Goal: Task Accomplishment & Management: Complete application form

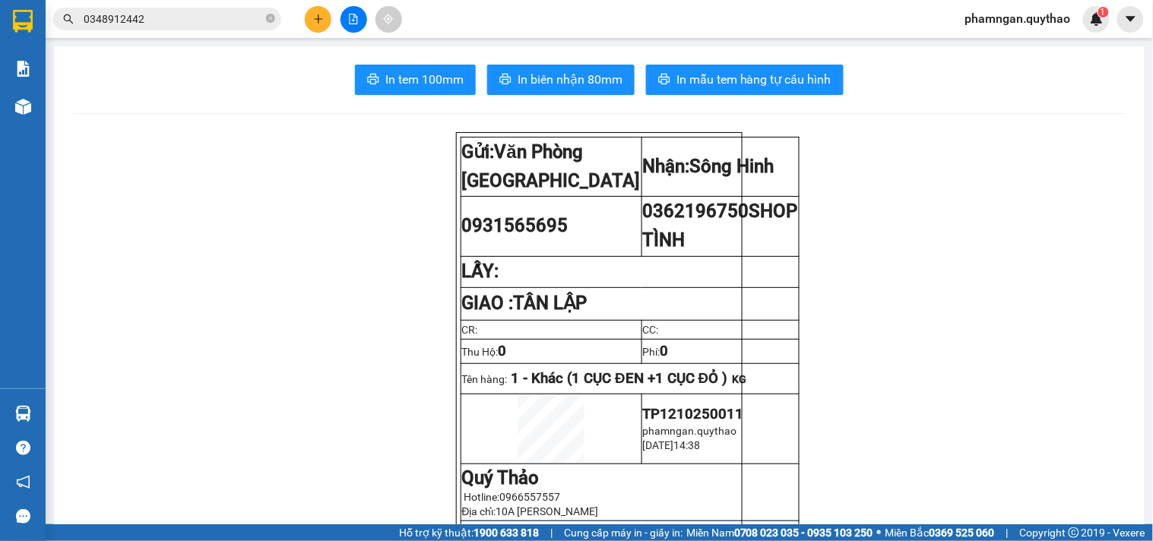
click at [322, 15] on icon "plus" at bounding box center [318, 19] width 11 height 11
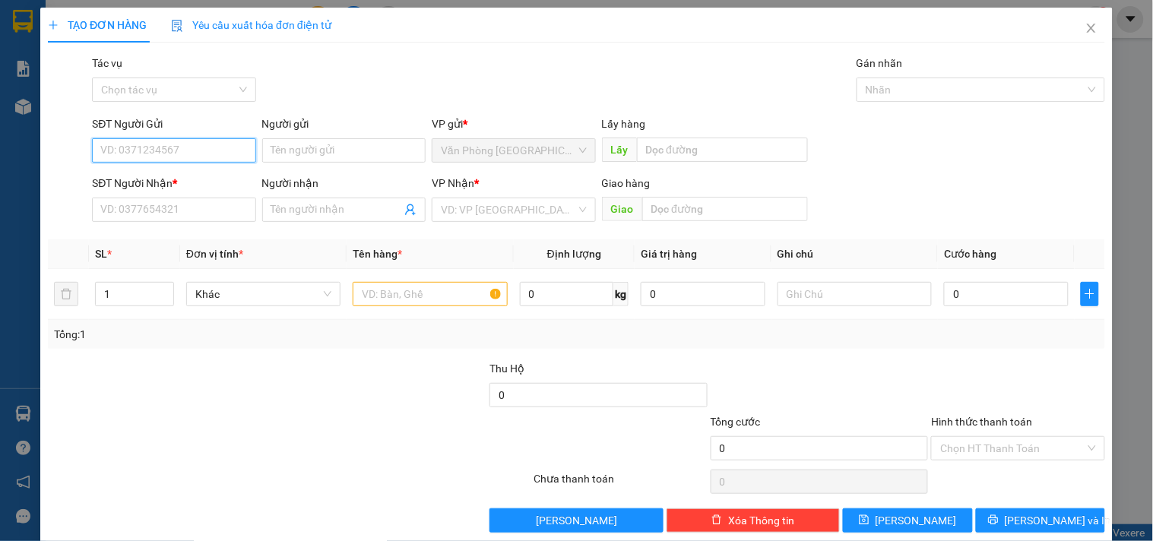
drag, startPoint x: 191, startPoint y: 157, endPoint x: 201, endPoint y: 154, distance: 10.9
click at [193, 157] on input "SĐT Người Gửi" at bounding box center [173, 150] width 163 height 24
type input "0366449389"
click at [188, 180] on div "0366449389 - ANH NGUYÊN" at bounding box center [172, 181] width 144 height 17
type input "ANH NGUYÊN"
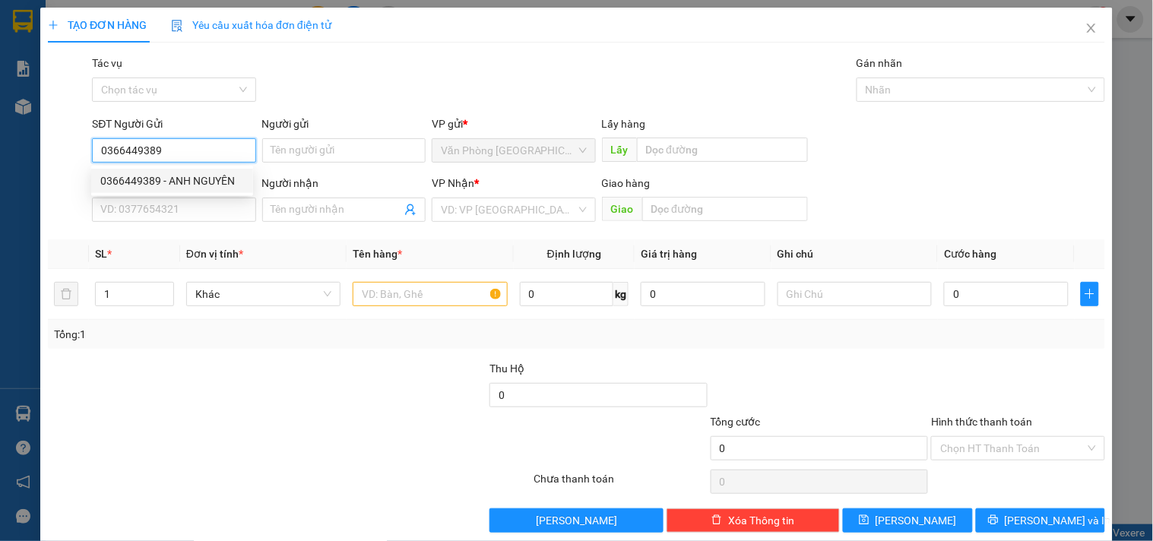
type input "0344908259"
type input "CÔ THẢO"
type input "ELAI"
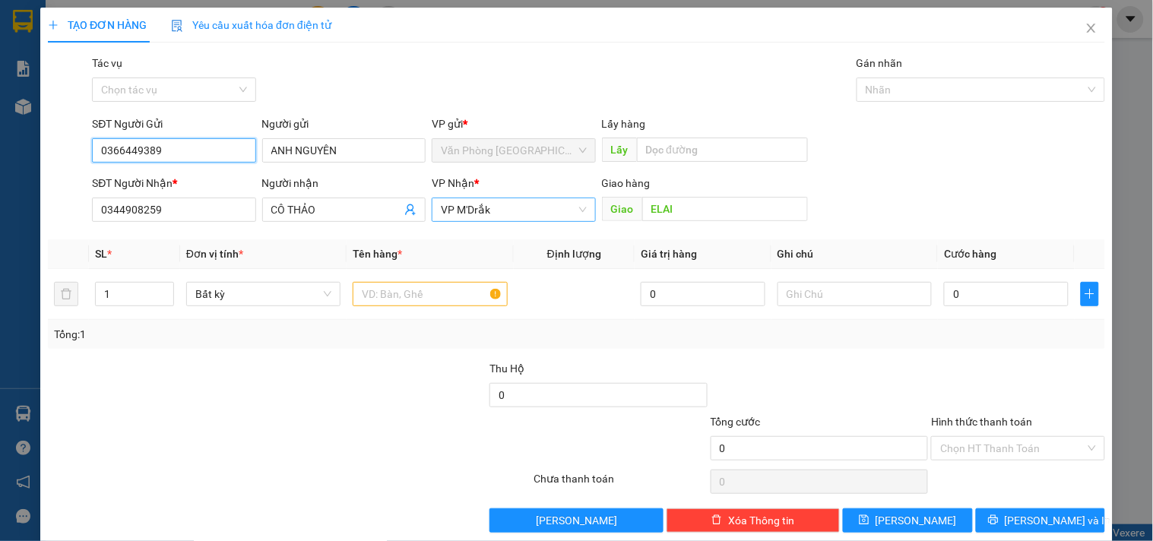
click at [576, 214] on span "VP M'Drắk" at bounding box center [513, 209] width 145 height 23
type input "0366449389"
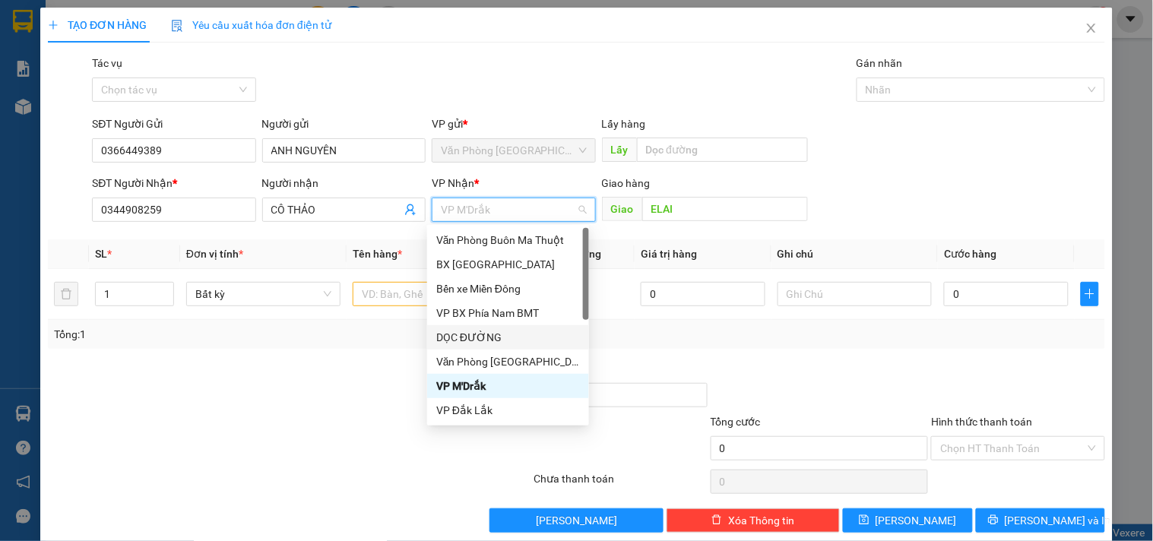
click at [483, 331] on div "DỌC ĐƯỜNG" at bounding box center [508, 337] width 144 height 17
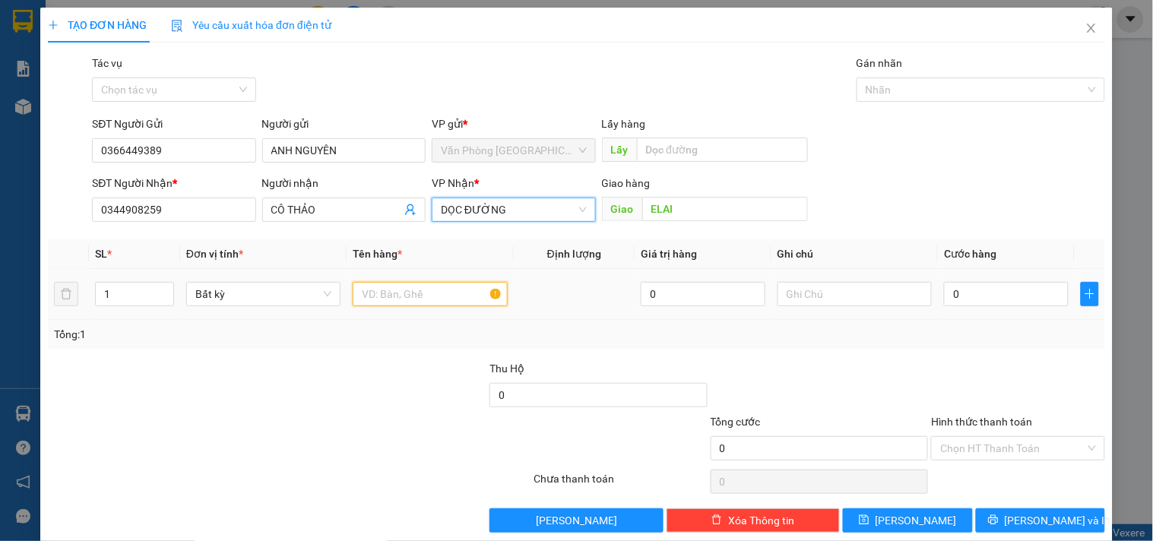
click at [429, 298] on input "text" at bounding box center [430, 294] width 154 height 24
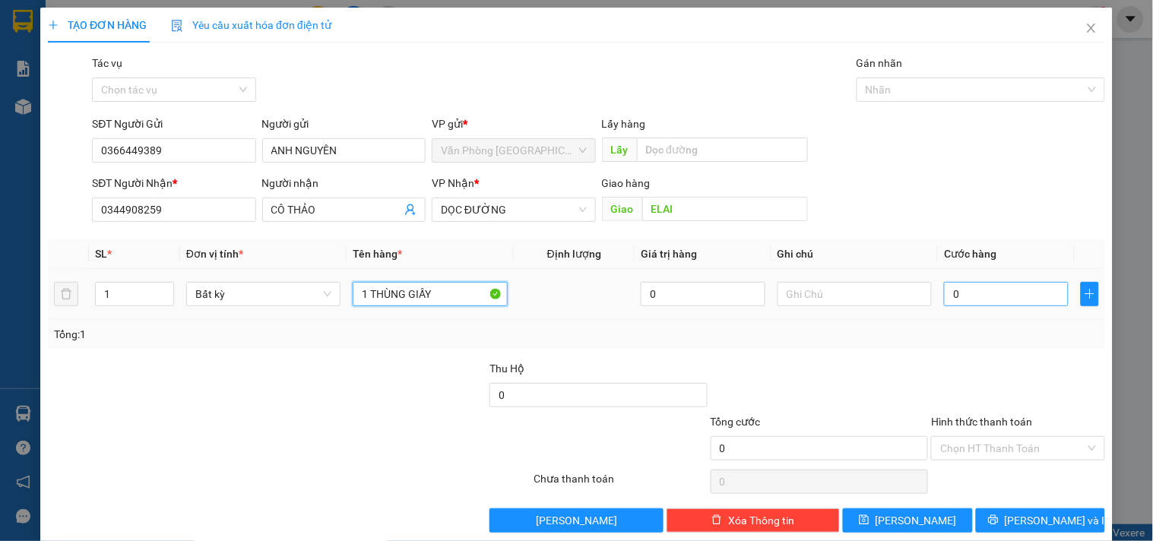
type input "1 THÙNG GIẤY"
click at [1003, 299] on input "0" at bounding box center [1006, 294] width 125 height 24
type input "5"
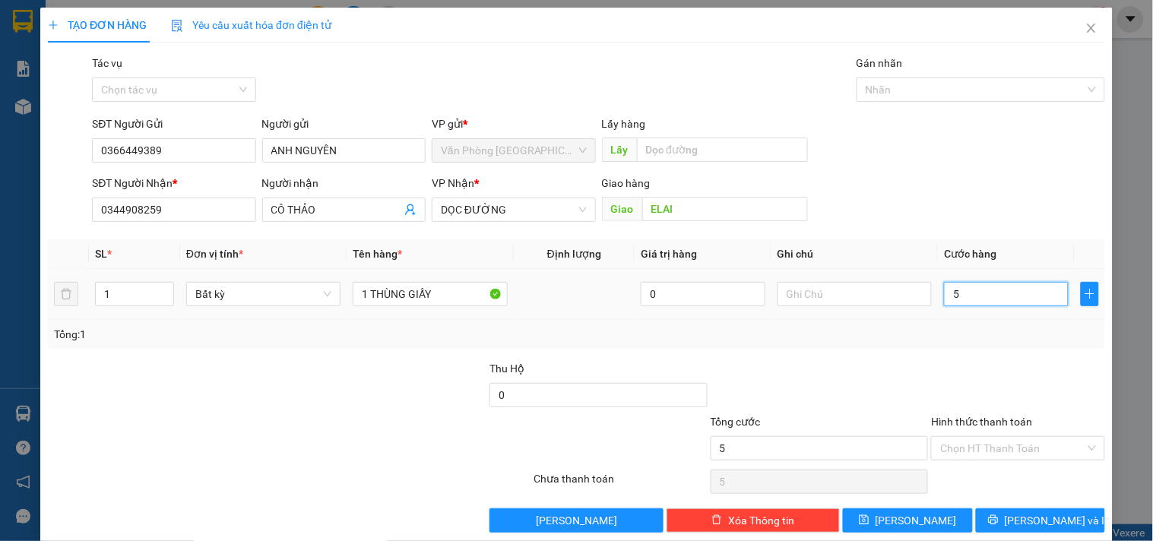
type input "50"
type input "50.000"
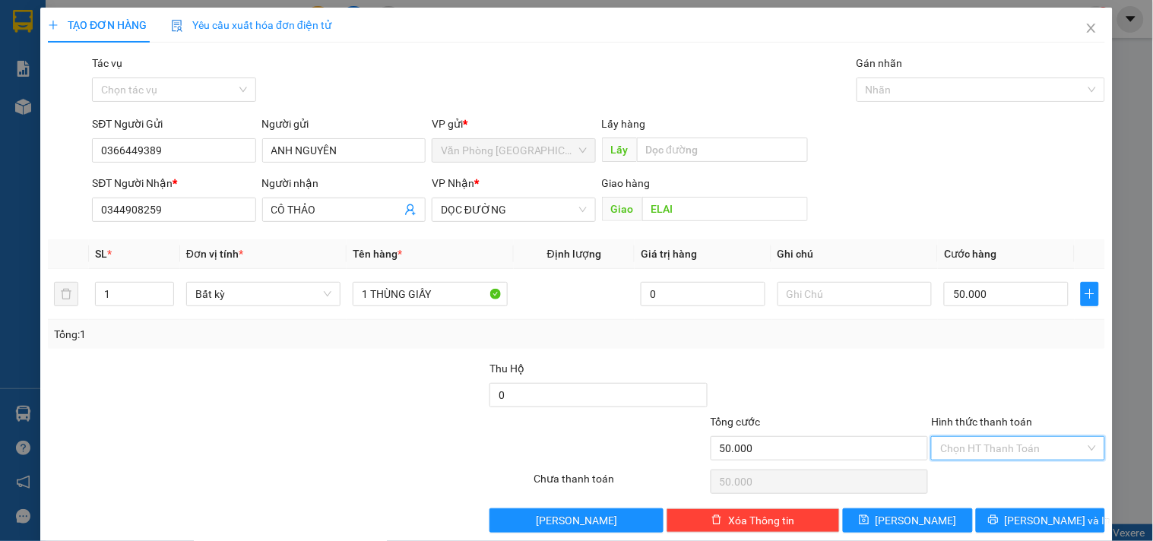
drag, startPoint x: 983, startPoint y: 446, endPoint x: 978, endPoint y: 413, distance: 33.0
click at [982, 447] on input "Hình thức thanh toán" at bounding box center [1012, 448] width 144 height 23
click at [977, 366] on div "Tại văn phòng" at bounding box center [1009, 369] width 154 height 17
type input "0"
click at [991, 511] on button "Lưu và In" at bounding box center [1040, 520] width 129 height 24
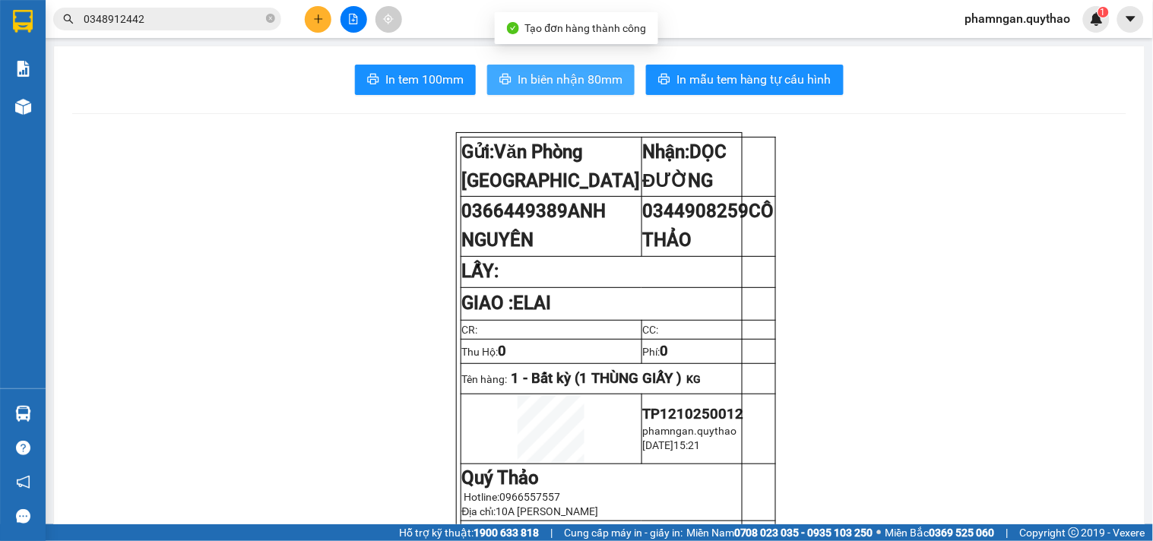
click at [547, 76] on span "In biên nhận 80mm" at bounding box center [570, 79] width 105 height 19
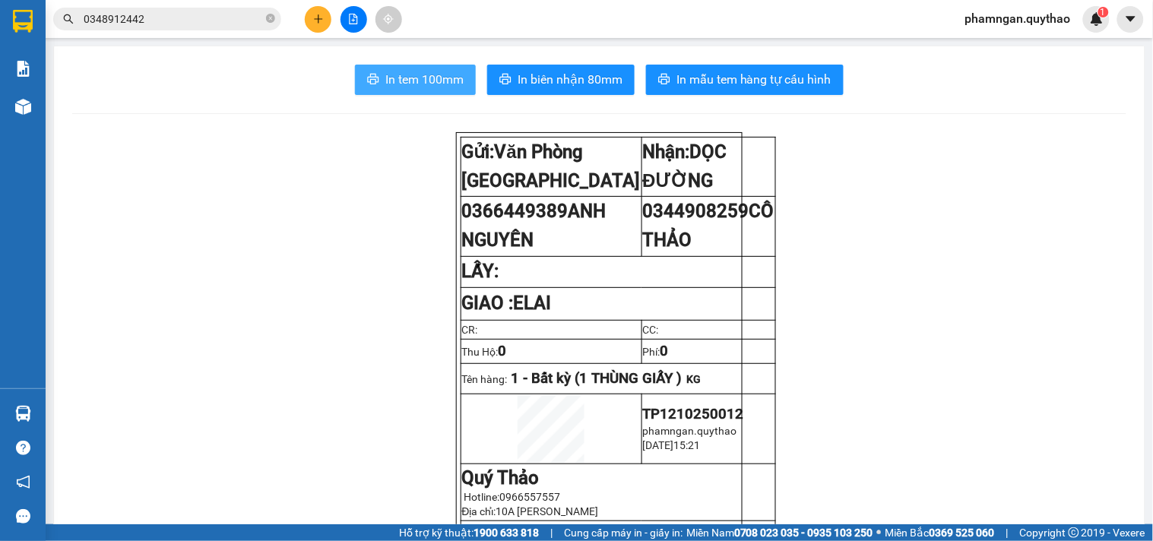
click at [438, 74] on span "In tem 100mm" at bounding box center [424, 79] width 78 height 19
click at [327, 17] on button at bounding box center [318, 19] width 27 height 27
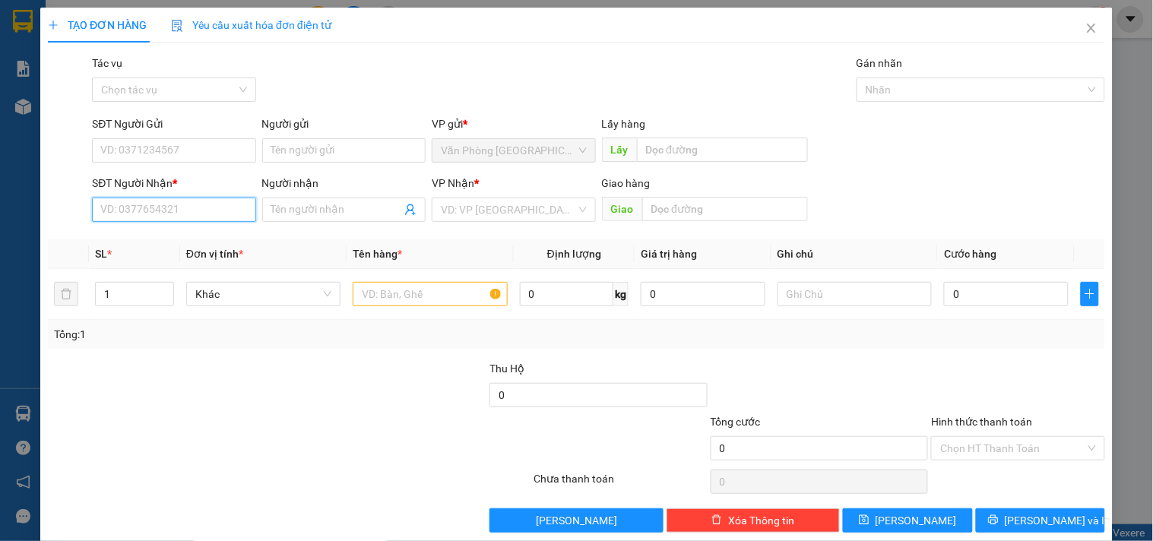
click at [223, 213] on input "SĐT Người Nhận *" at bounding box center [173, 210] width 163 height 24
type input "0356063433"
click at [477, 211] on input "search" at bounding box center [508, 209] width 135 height 23
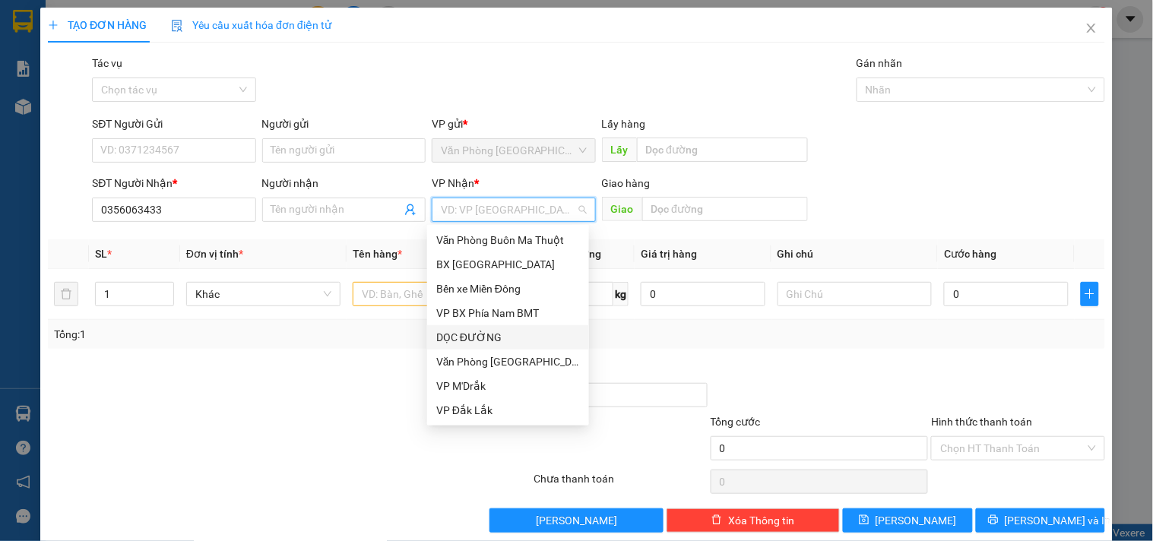
click at [495, 335] on div "DỌC ĐƯỜNG" at bounding box center [508, 337] width 144 height 17
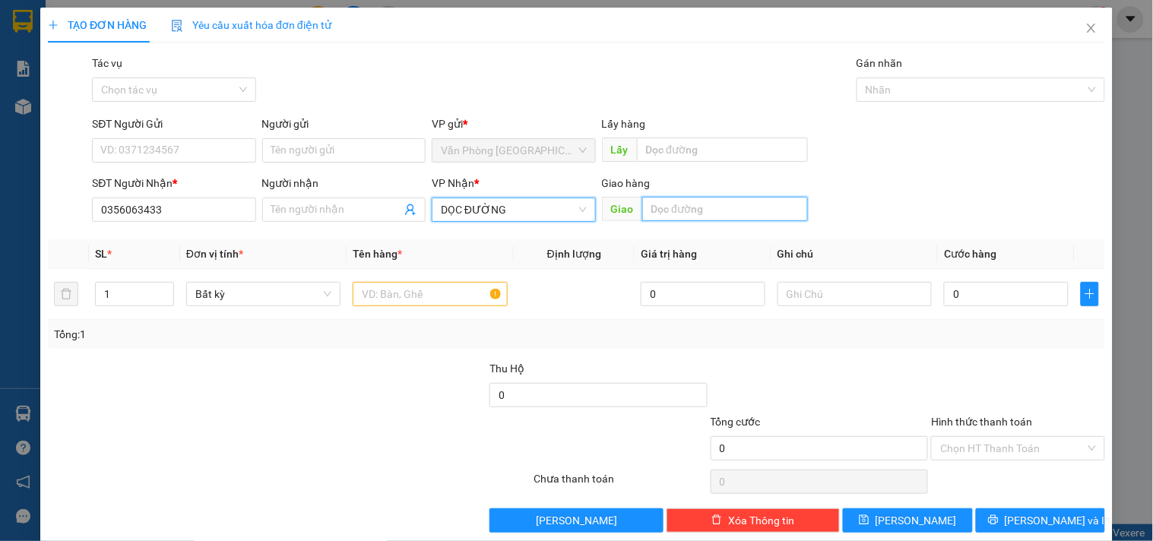
click at [684, 210] on input "text" at bounding box center [725, 209] width 166 height 24
type input "KCN EADAR"
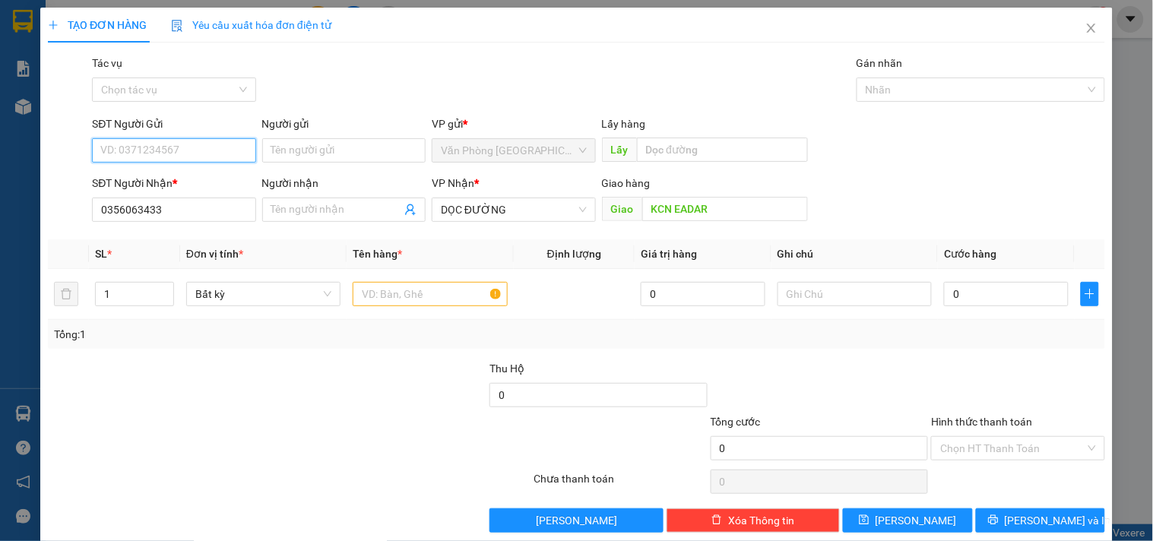
click at [180, 138] on input "SĐT Người Gửi" at bounding box center [173, 150] width 163 height 24
type input "0976239053"
click at [391, 301] on input "text" at bounding box center [430, 294] width 154 height 24
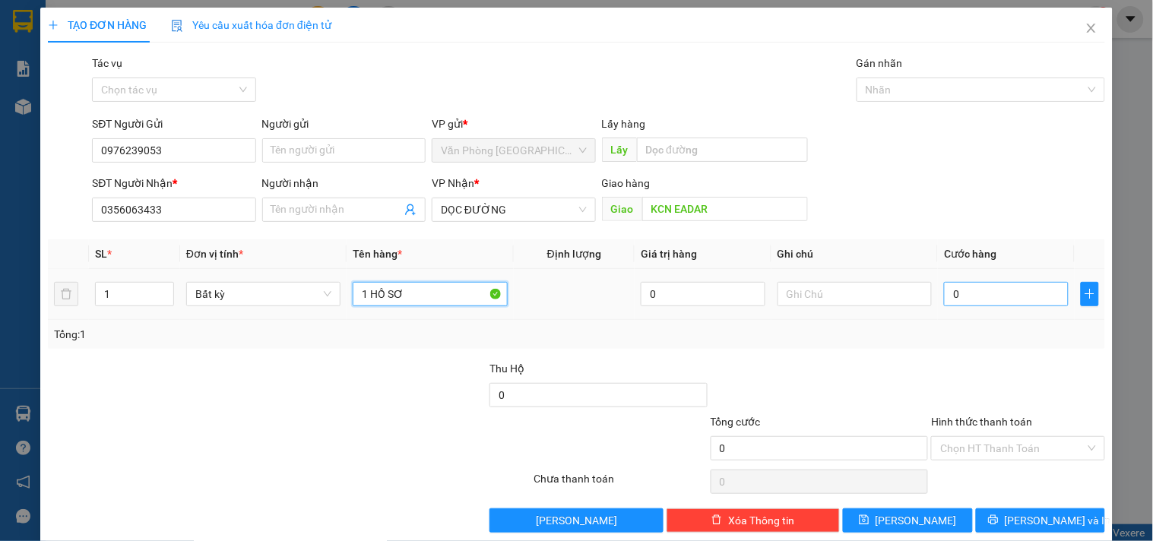
type input "1 HỒ SƠ"
click at [1021, 296] on input "0" at bounding box center [1006, 294] width 125 height 24
type input "5"
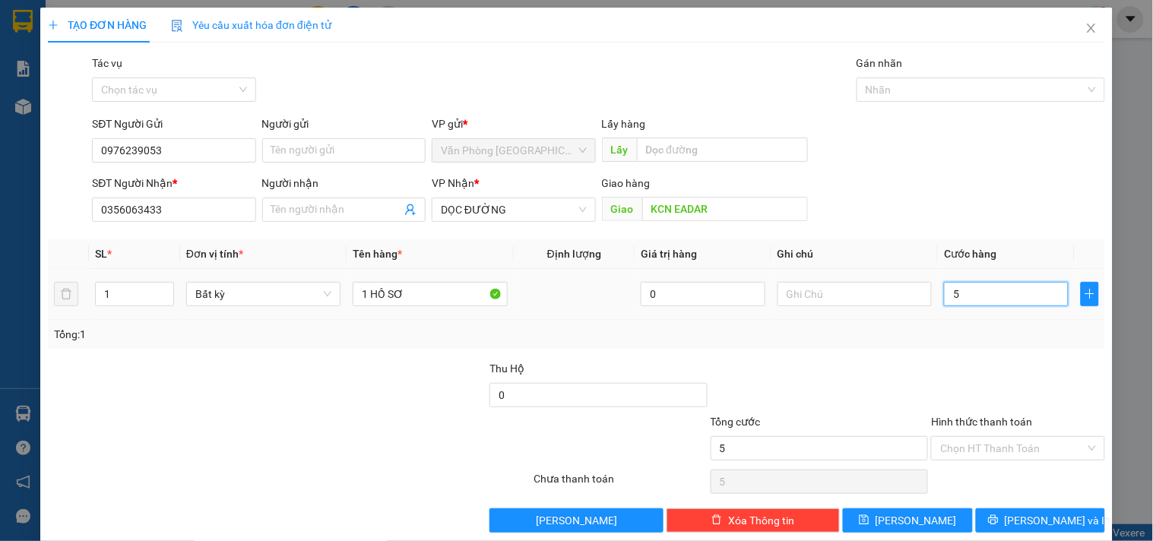
type input "50"
type input "50.000"
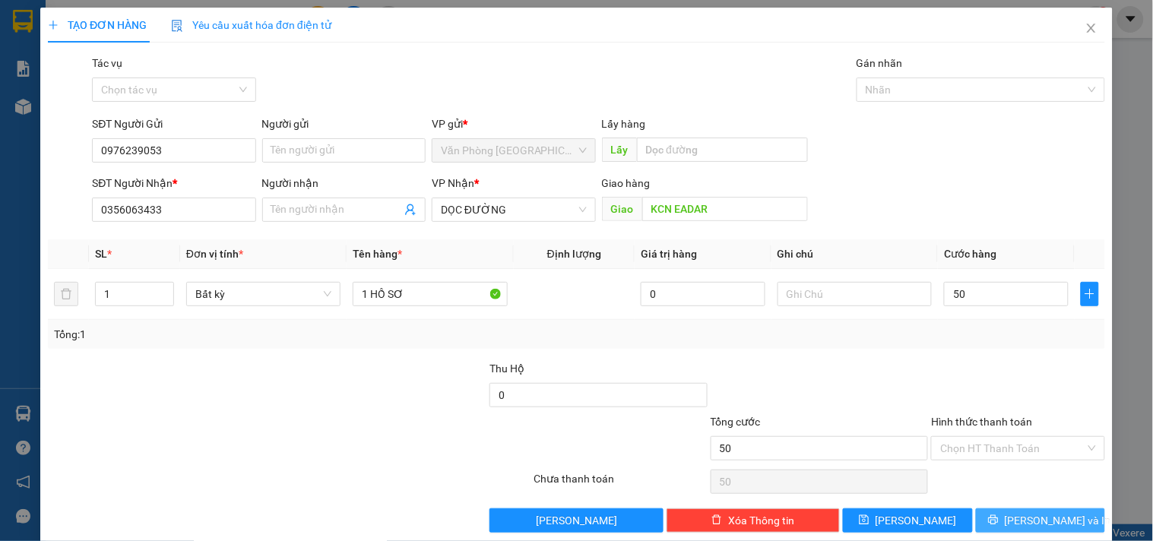
type input "50.000"
click at [988, 512] on button "Lưu và In" at bounding box center [1040, 520] width 129 height 24
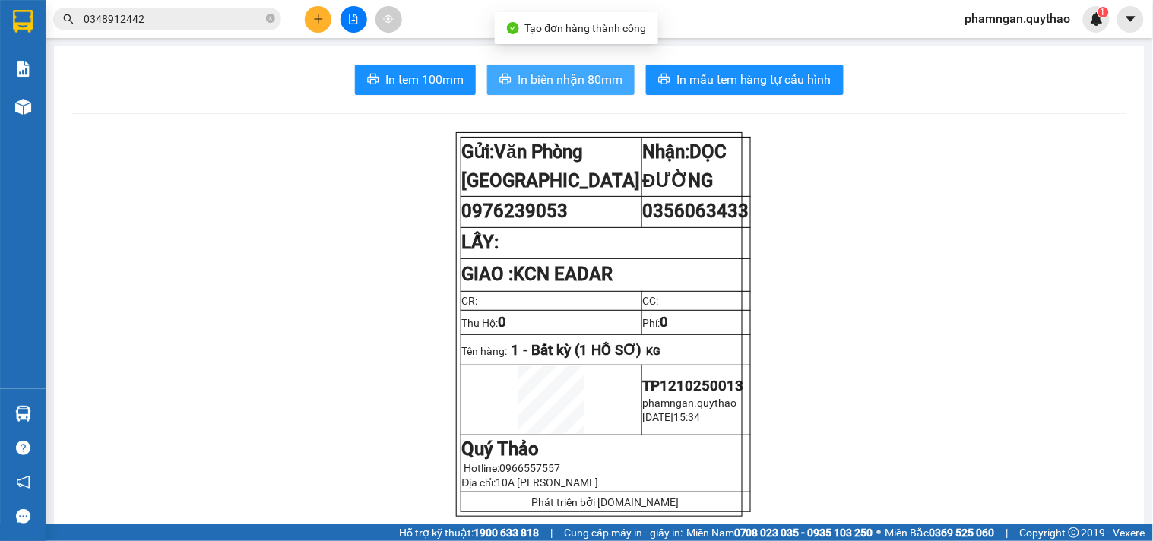
click at [492, 79] on button "In biên nhận 80mm" at bounding box center [560, 80] width 147 height 30
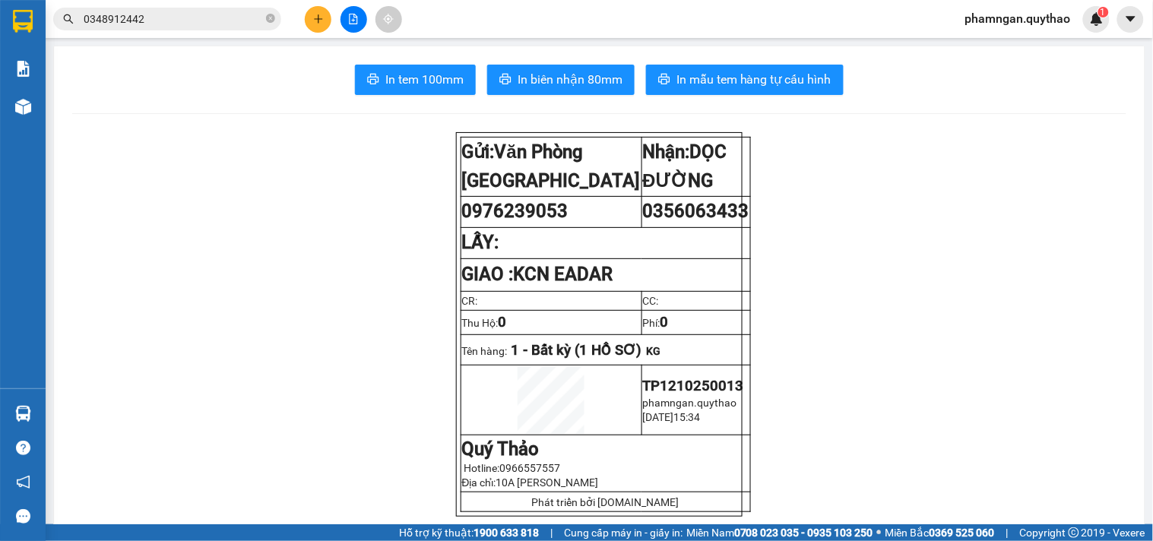
drag, startPoint x: 407, startPoint y: 57, endPoint x: 401, endPoint y: 65, distance: 10.3
click at [405, 71] on span "In tem 100mm" at bounding box center [424, 79] width 78 height 19
click at [315, 16] on icon "plus" at bounding box center [318, 19] width 11 height 11
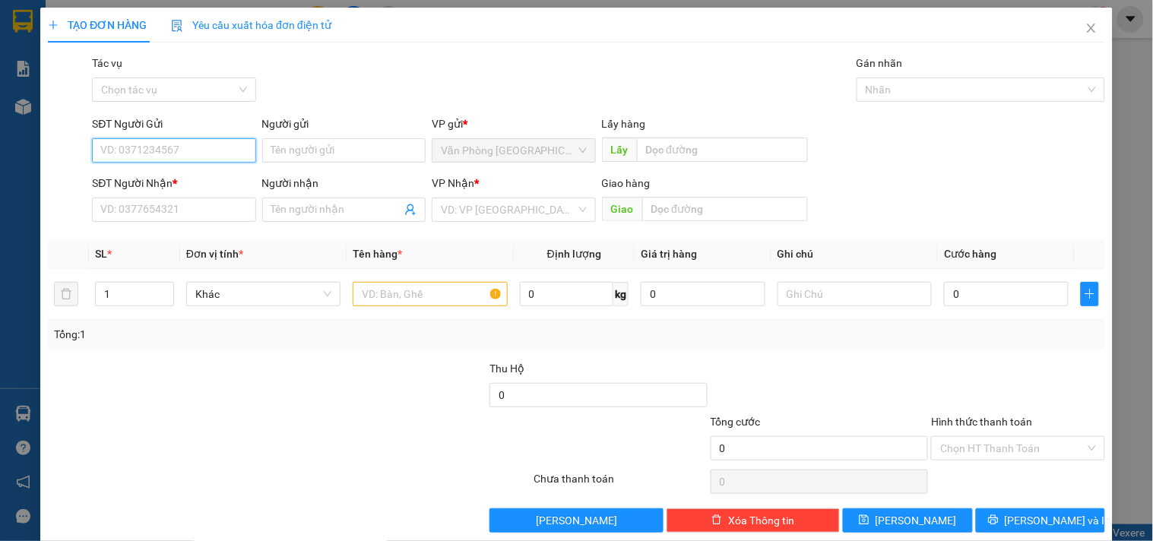
click at [164, 141] on input "SĐT Người Gửi" at bounding box center [173, 150] width 163 height 24
click at [145, 173] on div "0938707368" at bounding box center [172, 181] width 144 height 17
type input "0938707368"
type input "0398410597"
type input "0938707368"
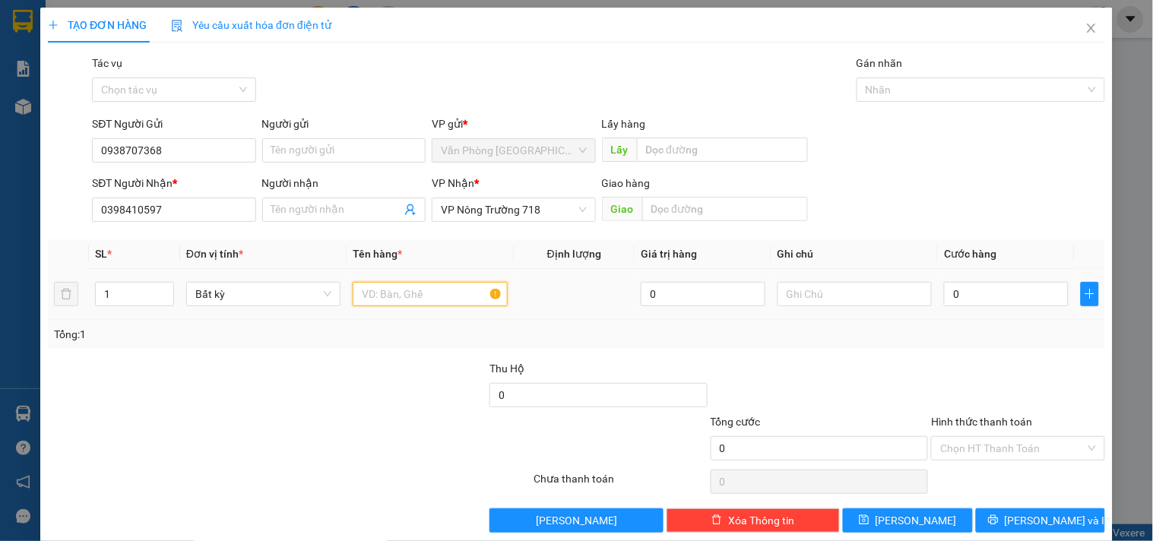
click at [466, 298] on input "text" at bounding box center [430, 294] width 154 height 24
type input "1 BAO XANH"
click at [947, 291] on input "0" at bounding box center [1006, 294] width 125 height 24
type input "5"
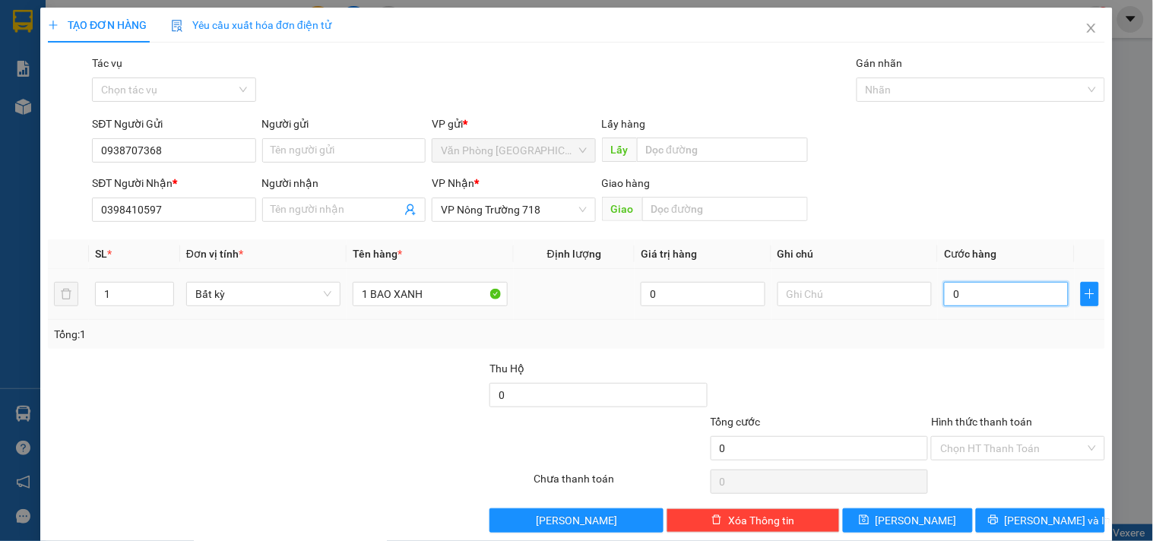
type input "5"
type input "50"
type input "50.000"
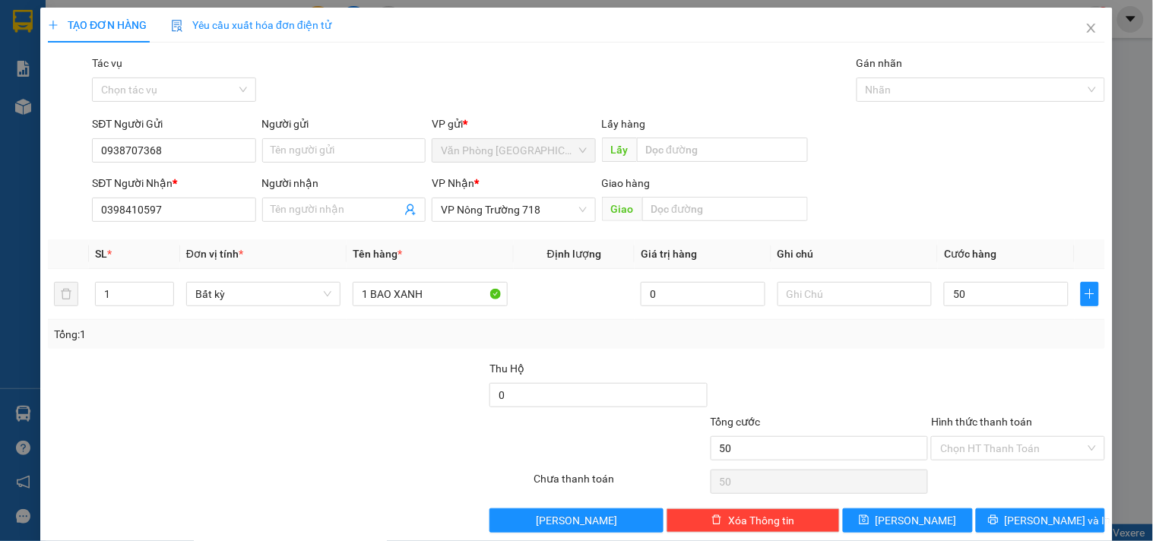
type input "50.000"
click at [1013, 442] on input "Hình thức thanh toán" at bounding box center [1012, 448] width 144 height 23
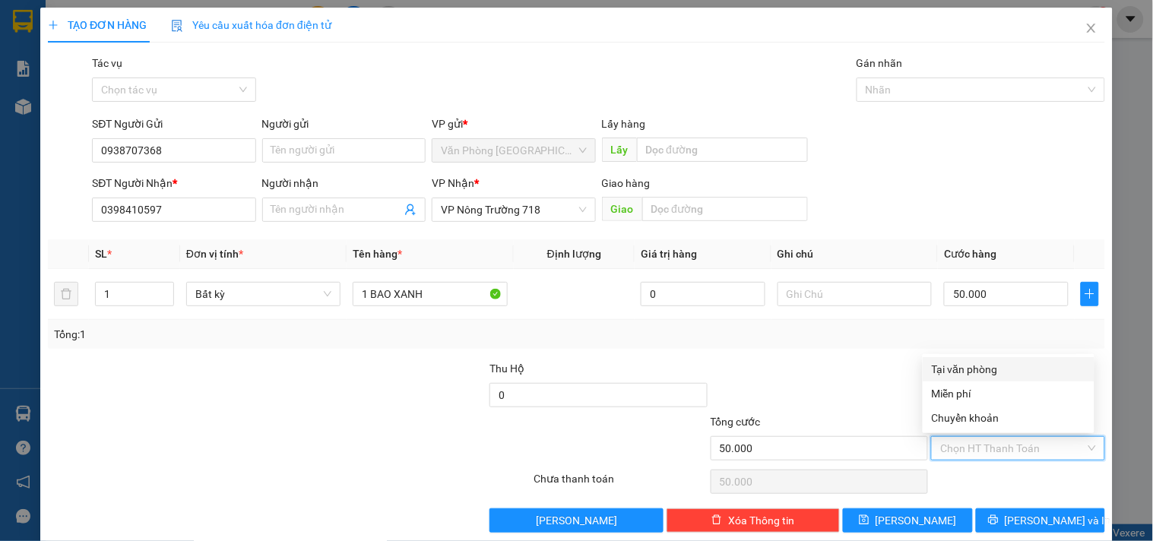
click at [996, 363] on div "Tại văn phòng" at bounding box center [1009, 369] width 154 height 17
type input "0"
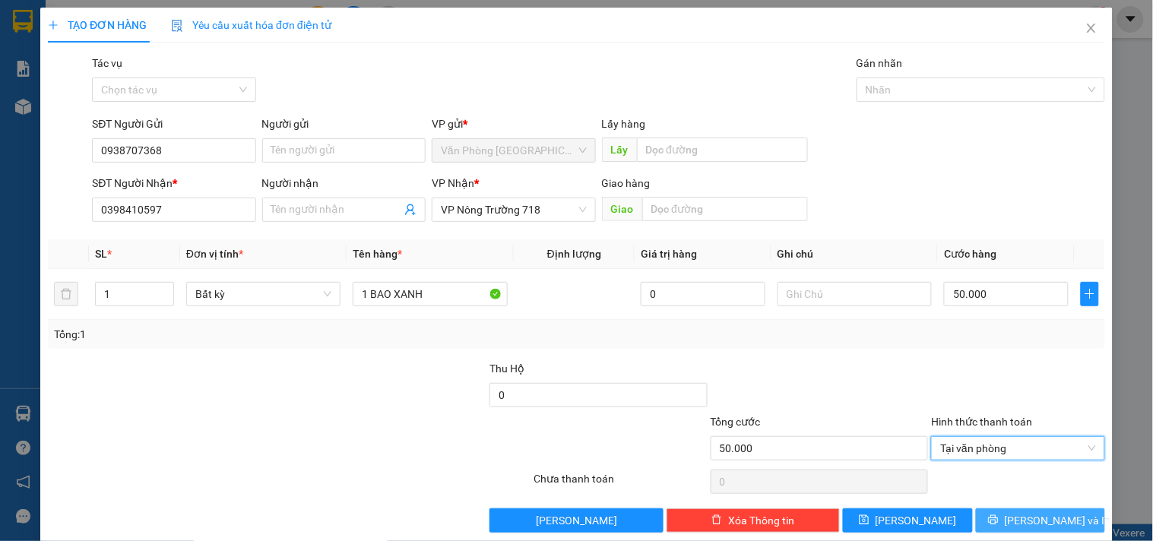
click at [999, 518] on icon "printer" at bounding box center [993, 520] width 11 height 11
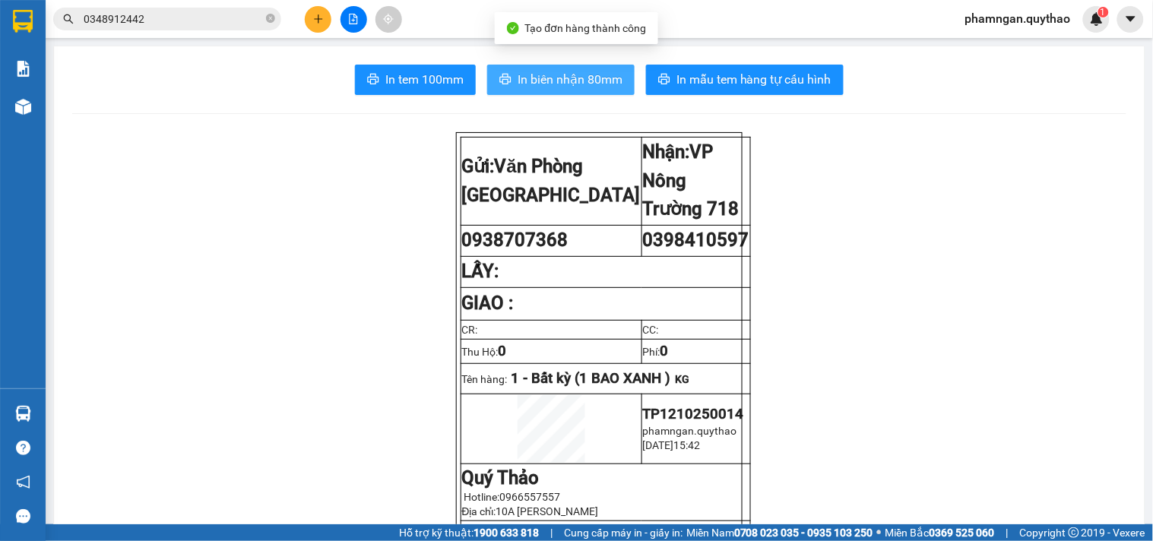
click at [529, 76] on span "In biên nhận 80mm" at bounding box center [570, 79] width 105 height 19
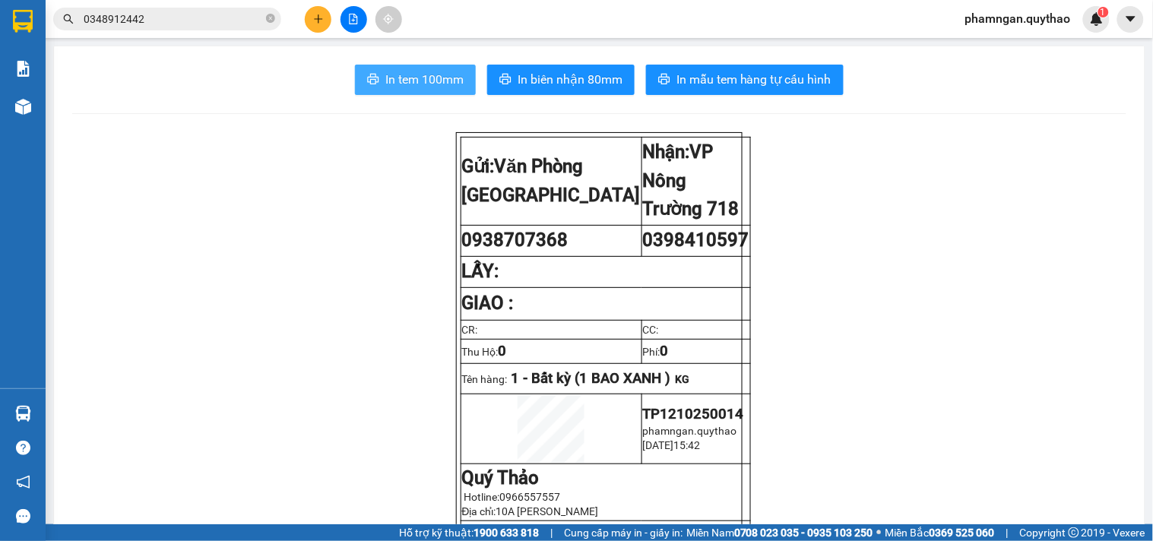
click at [454, 76] on span "In tem 100mm" at bounding box center [424, 79] width 78 height 19
click at [321, 23] on icon "plus" at bounding box center [318, 19] width 11 height 11
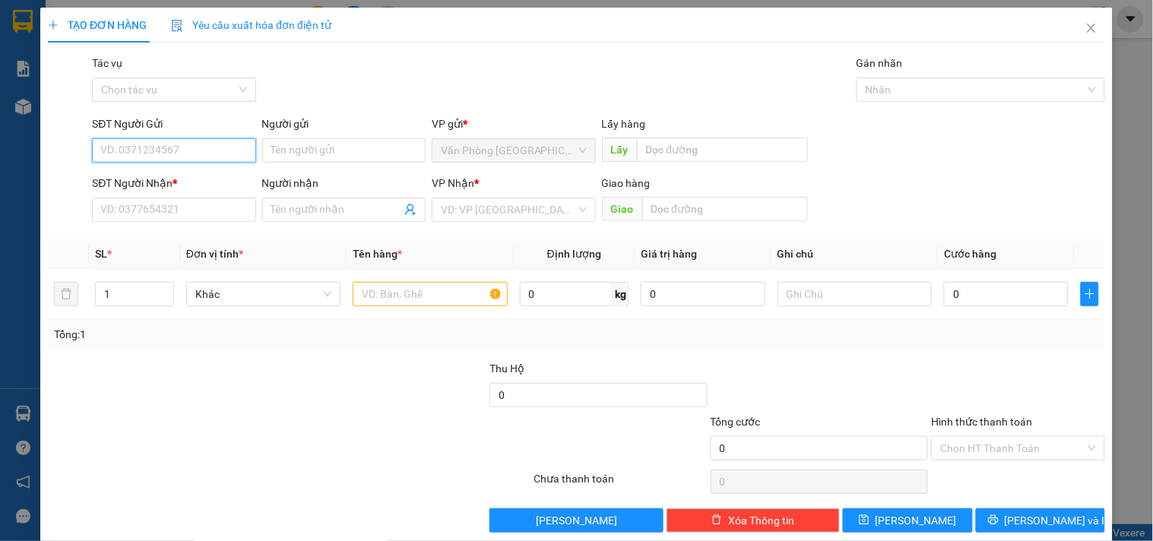
click at [217, 152] on input "SĐT Người Gửi" at bounding box center [173, 150] width 163 height 24
type input "0936936382"
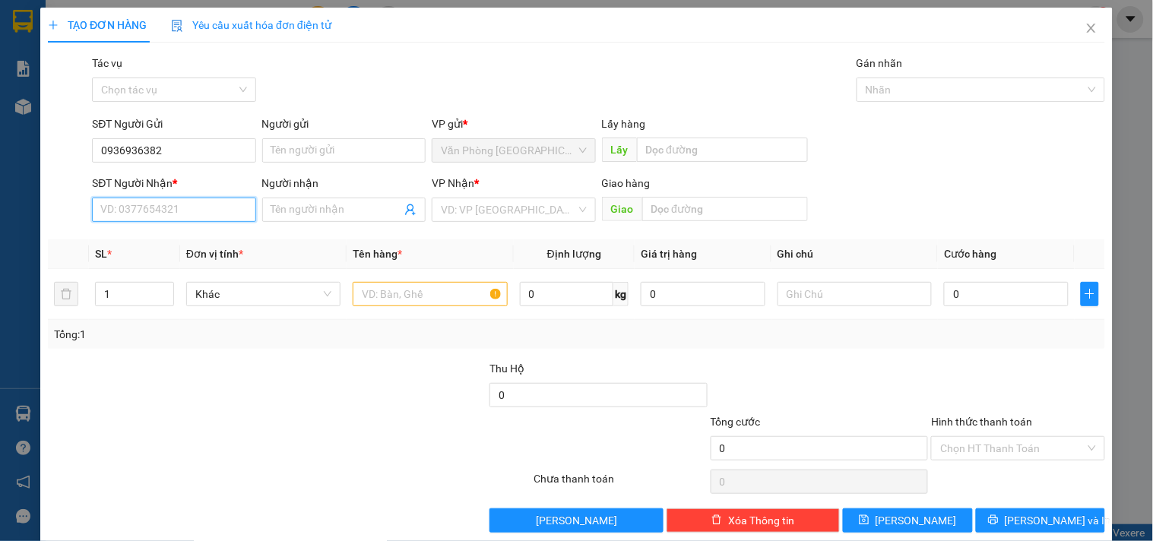
click at [229, 207] on input "SĐT Người Nhận *" at bounding box center [173, 210] width 163 height 24
click at [176, 241] on div "0908339987" at bounding box center [172, 240] width 144 height 17
click at [179, 213] on input "0908339987" at bounding box center [173, 210] width 163 height 24
type input "0908339897"
click at [420, 290] on input "text" at bounding box center [430, 294] width 154 height 24
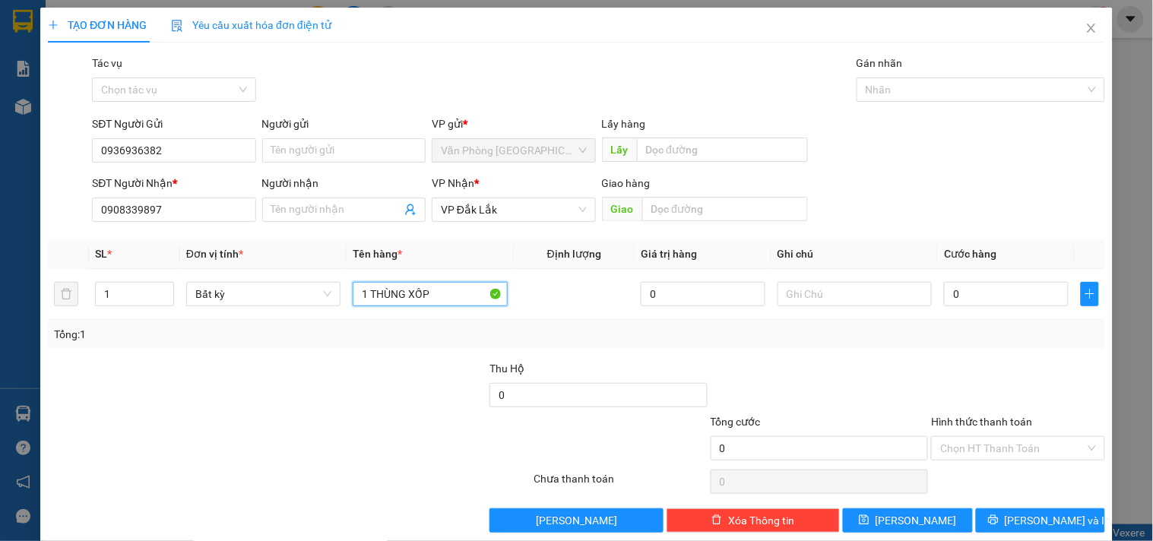
type input "1 THÙNG XỐP"
click at [1002, 301] on input "0" at bounding box center [1006, 294] width 125 height 24
type input "5"
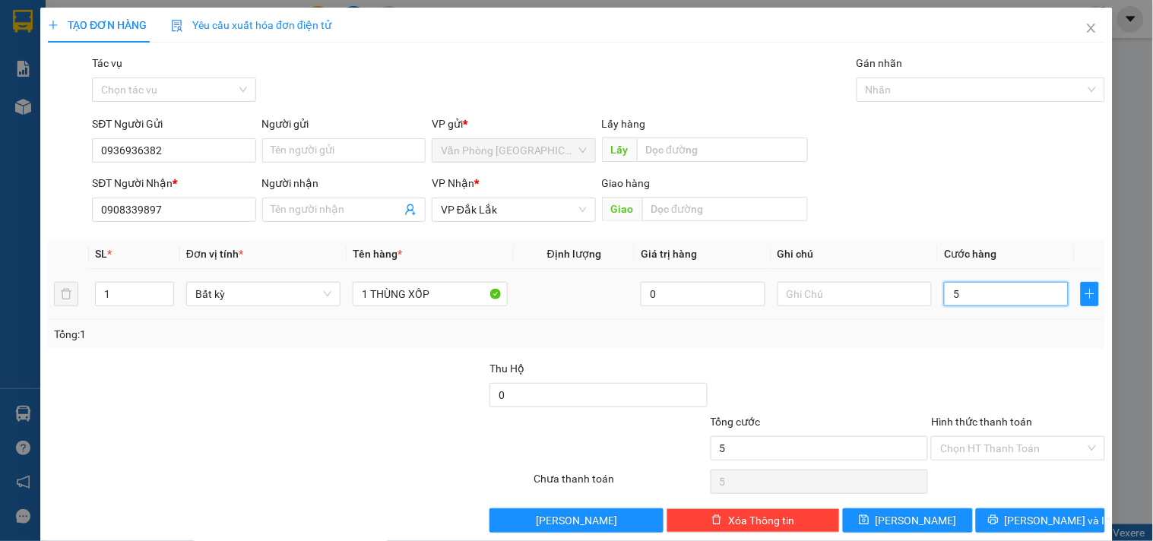
type input "55"
type input "5"
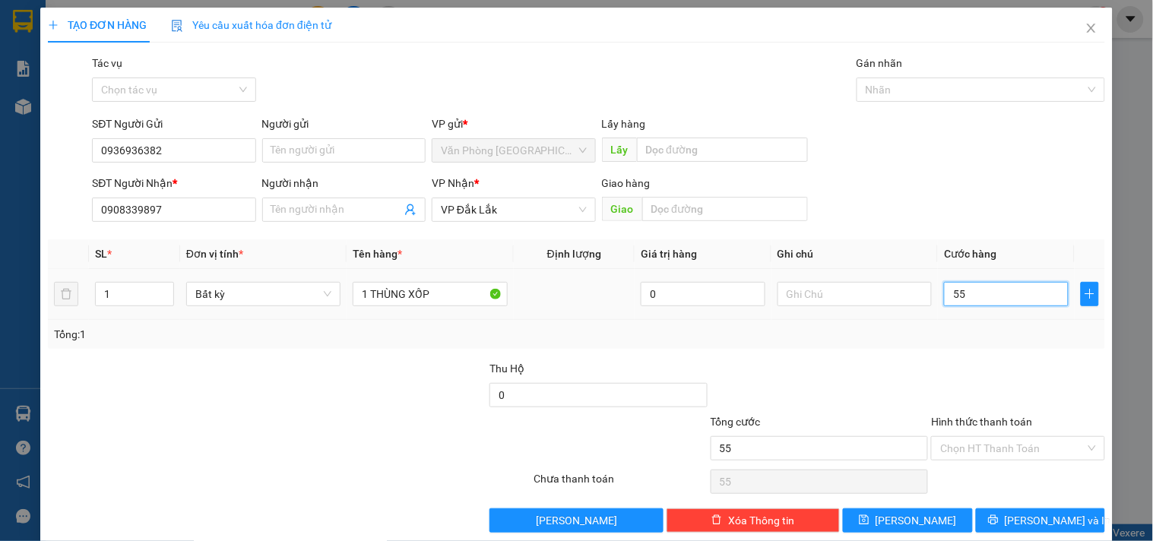
type input "5"
type input "50"
type input "500"
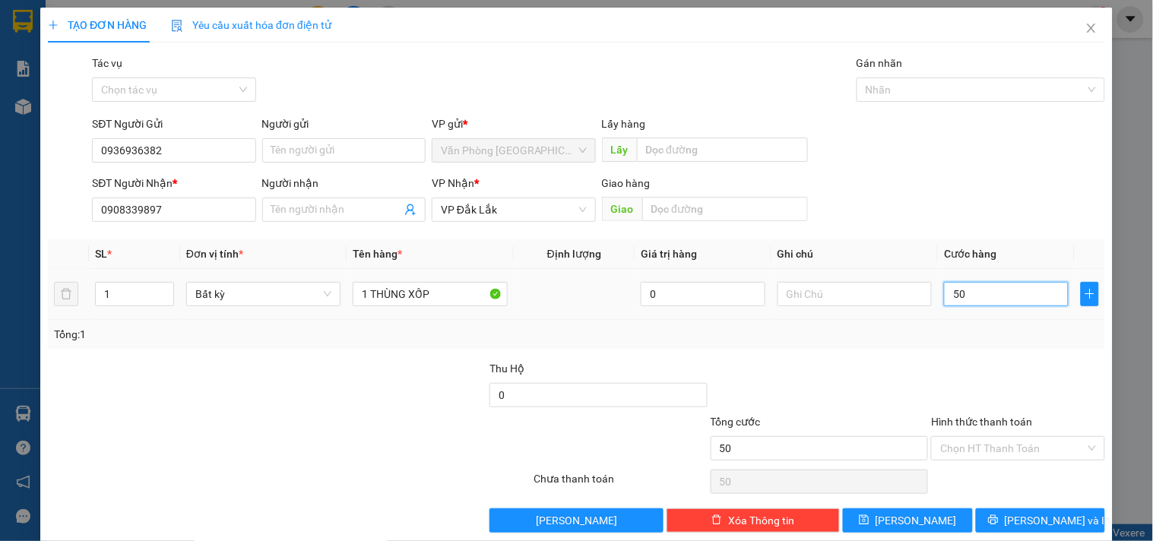
type input "500"
type input "5.000"
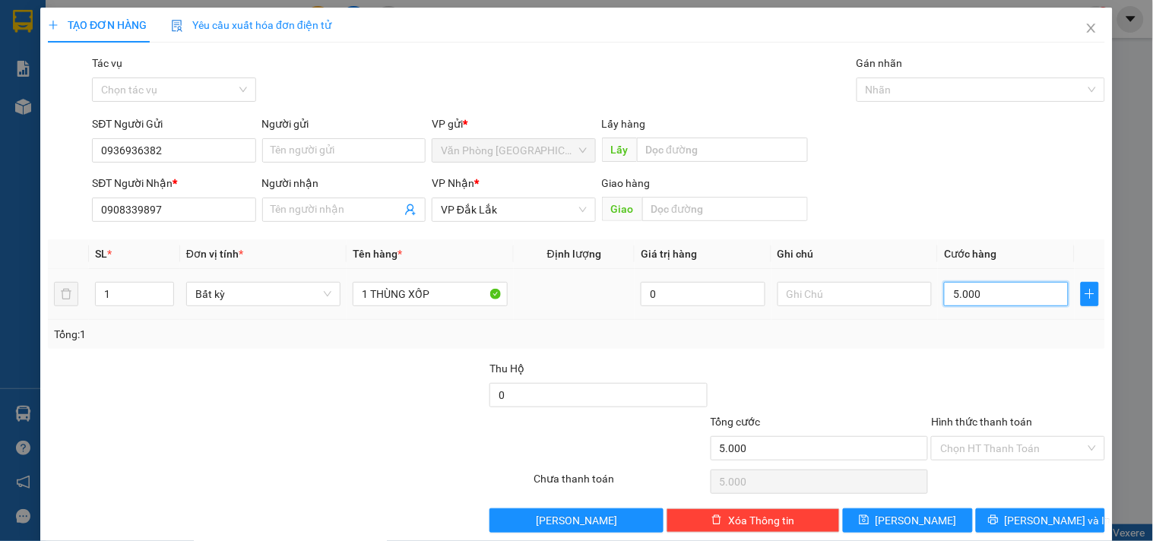
type input "50.000"
click at [978, 439] on input "Hình thức thanh toán" at bounding box center [1012, 448] width 144 height 23
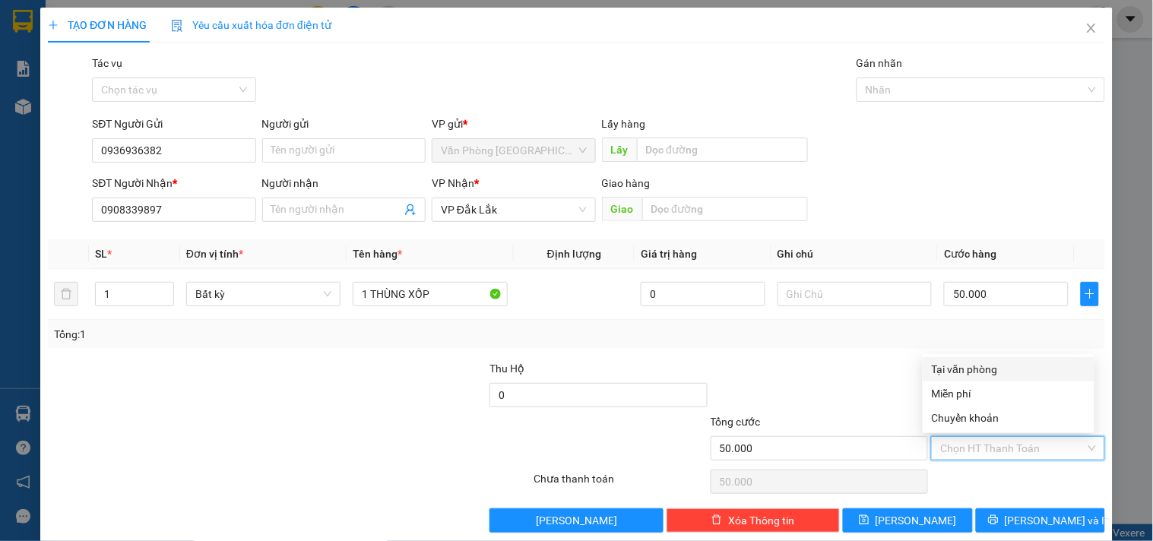
click at [986, 362] on div "Tại văn phòng" at bounding box center [1009, 369] width 154 height 17
type input "0"
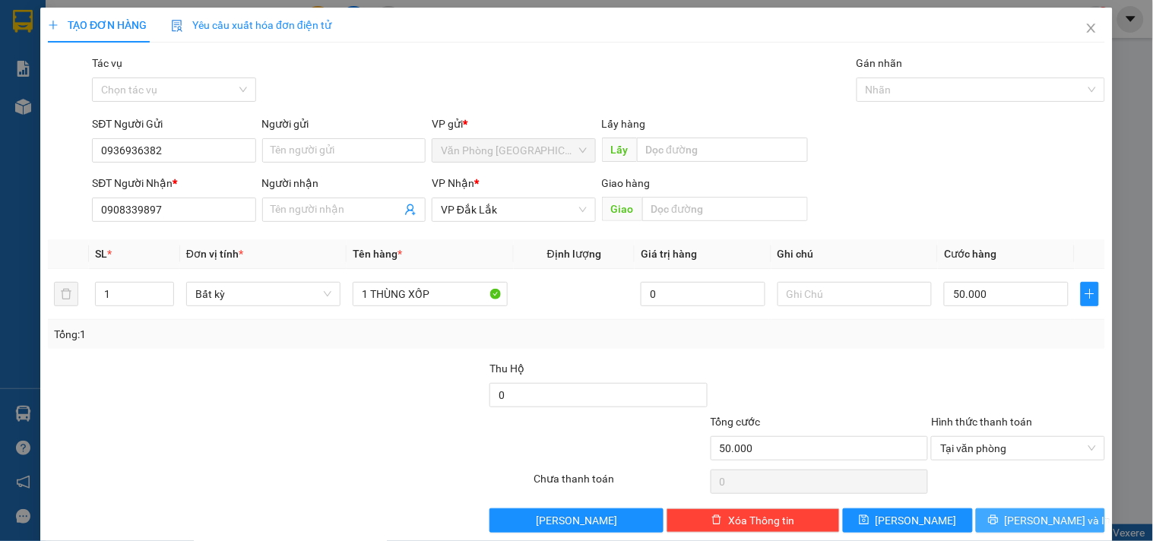
click at [999, 524] on icon "printer" at bounding box center [993, 520] width 11 height 11
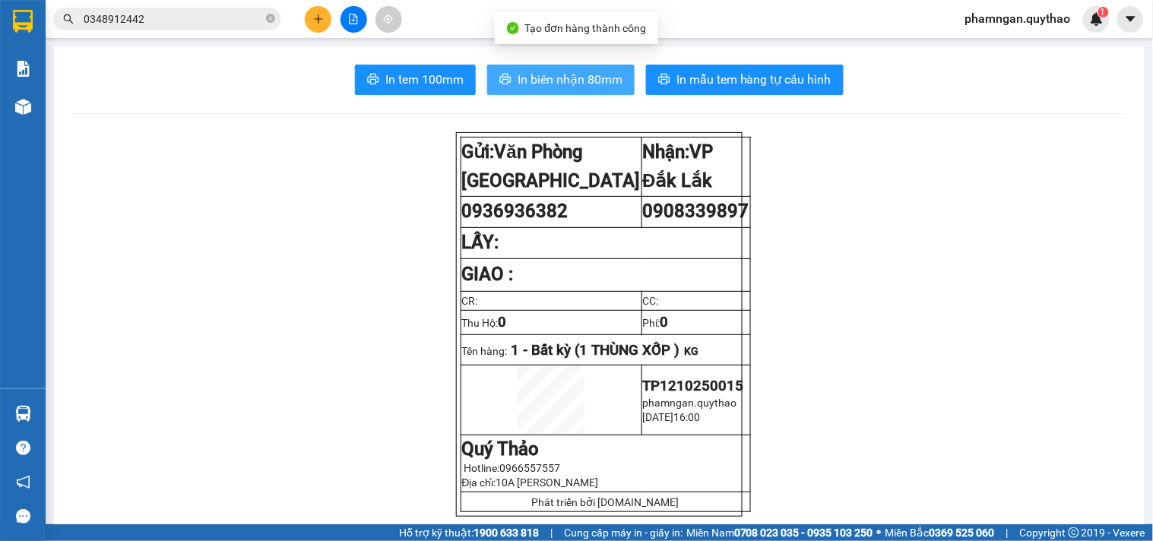
drag, startPoint x: 545, startPoint y: 82, endPoint x: 535, endPoint y: 97, distance: 17.5
click at [547, 87] on span "In biên nhận 80mm" at bounding box center [570, 79] width 105 height 19
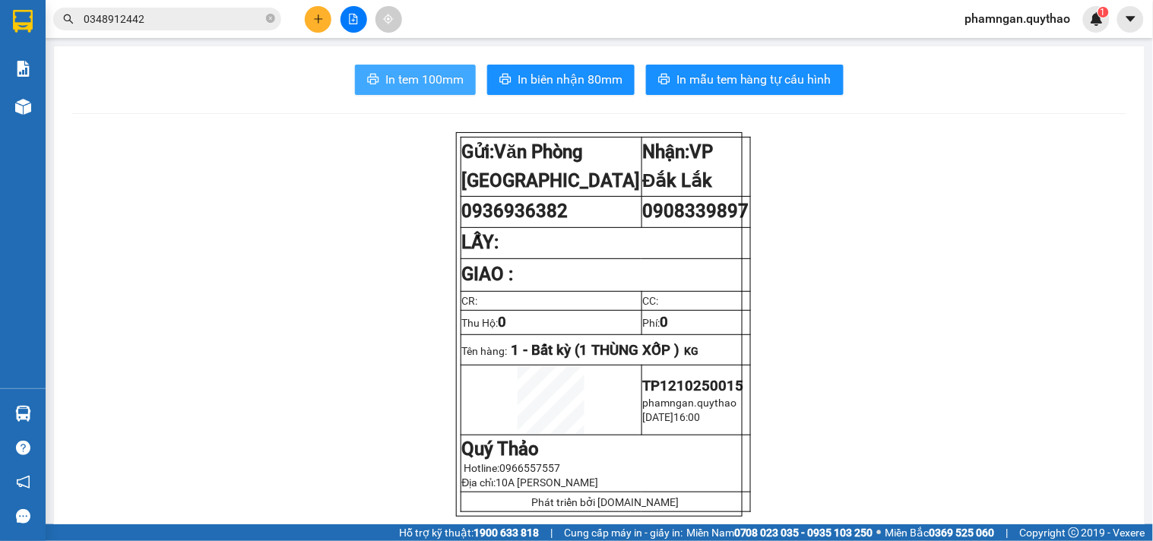
click at [427, 84] on span "In tem 100mm" at bounding box center [424, 79] width 78 height 19
click at [329, 17] on button at bounding box center [318, 19] width 27 height 27
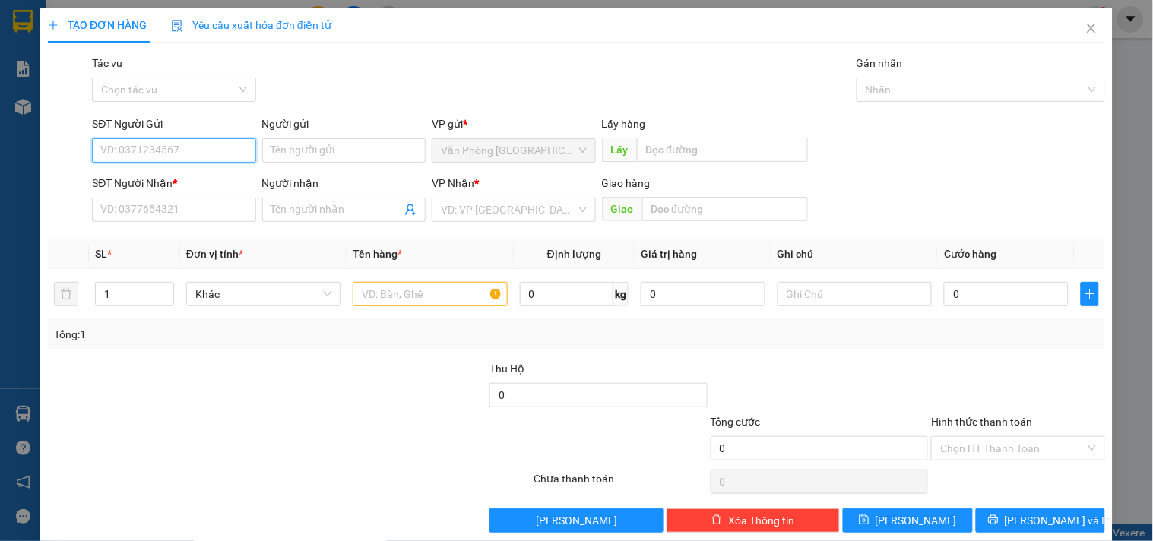
click at [219, 154] on input "SĐT Người Gửi" at bounding box center [173, 150] width 163 height 24
type input "0907961131"
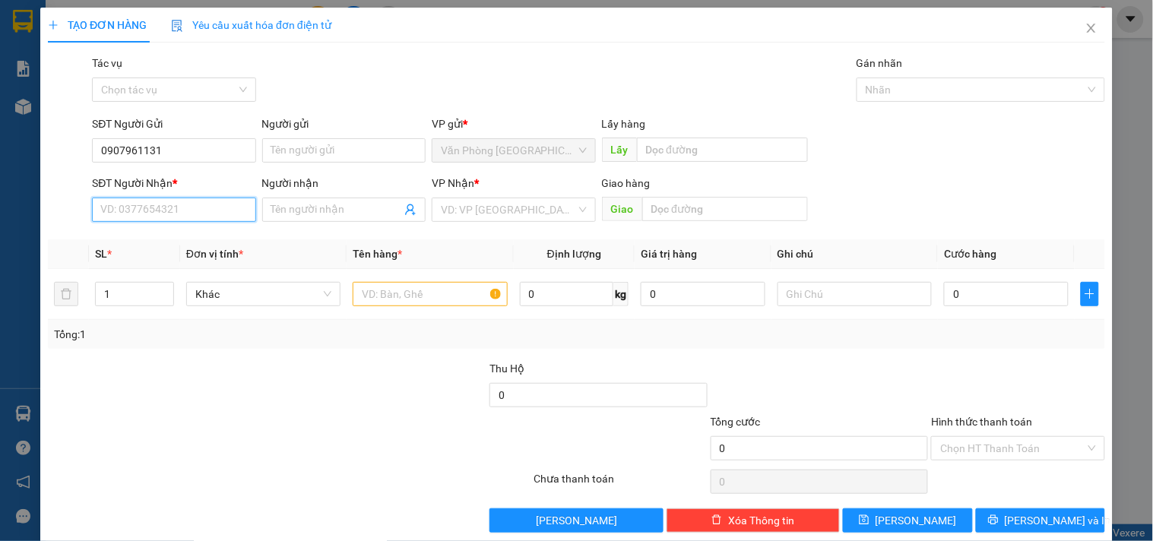
click at [176, 222] on input "SĐT Người Nhận *" at bounding box center [173, 210] width 163 height 24
click at [198, 213] on input "SĐT Người Nhận *" at bounding box center [173, 210] width 163 height 24
click at [172, 244] on div "0916889366" at bounding box center [172, 240] width 144 height 17
drag, startPoint x: 184, startPoint y: 214, endPoint x: 0, endPoint y: 203, distance: 184.3
click at [0, 203] on div "TẠO ĐƠN HÀNG Yêu cầu xuất hóa đơn điện tử Transit Pickup Surcharge Ids Transit …" at bounding box center [576, 270] width 1153 height 541
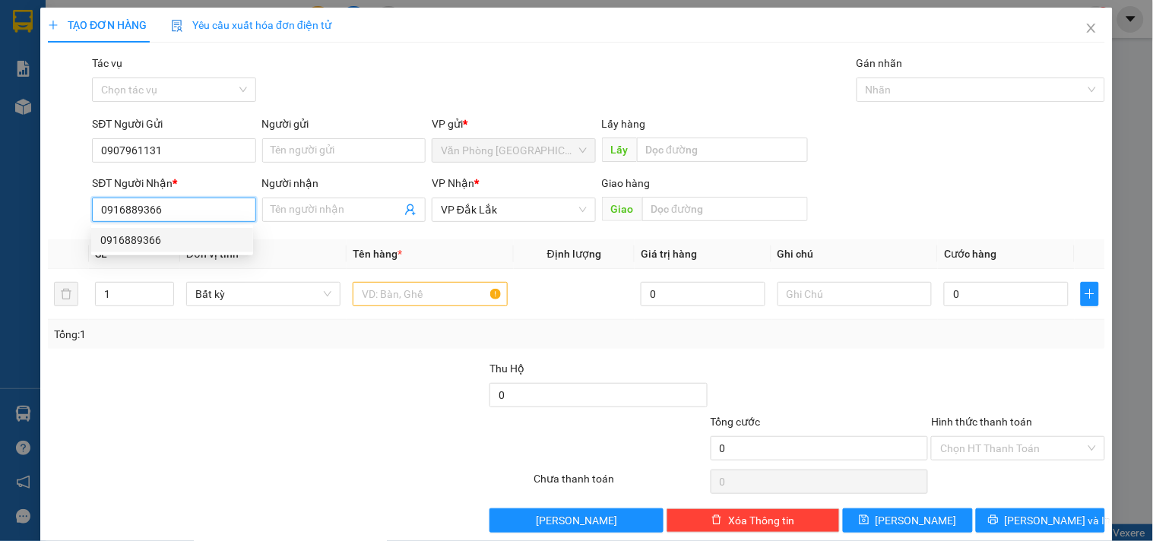
type input "0916889366"
click at [458, 285] on input "text" at bounding box center [430, 294] width 154 height 24
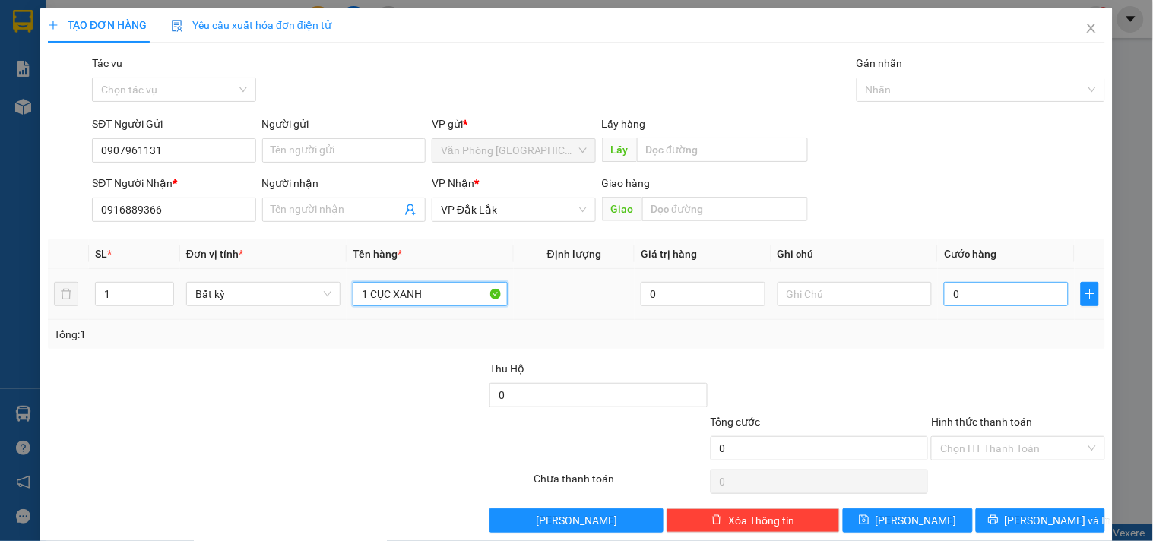
type input "1 CỤC XANH"
click at [1029, 300] on input "0" at bounding box center [1006, 294] width 125 height 24
type input "4"
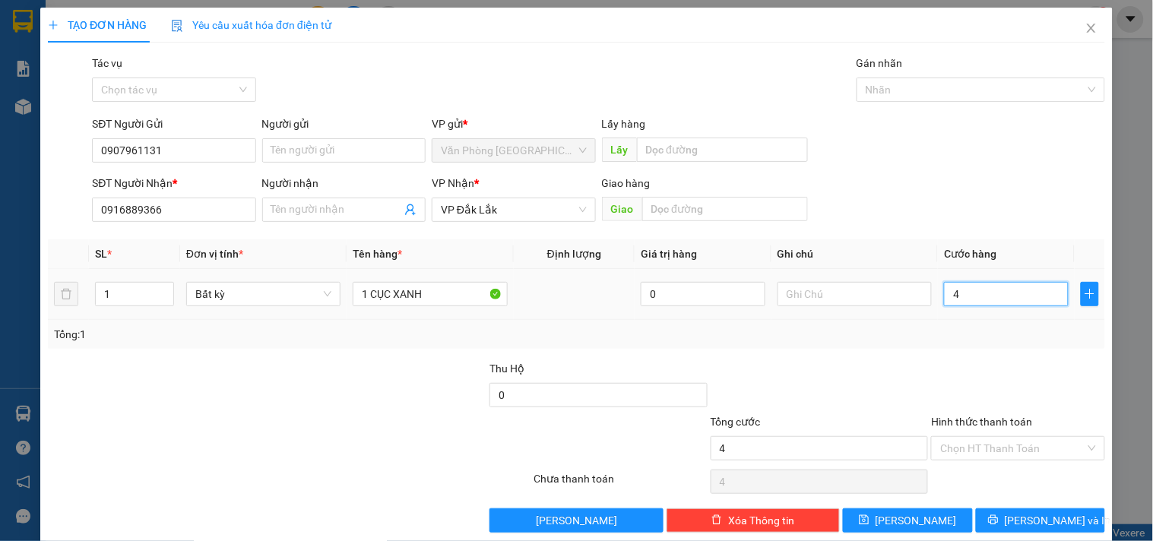
type input "40"
type input "40.000"
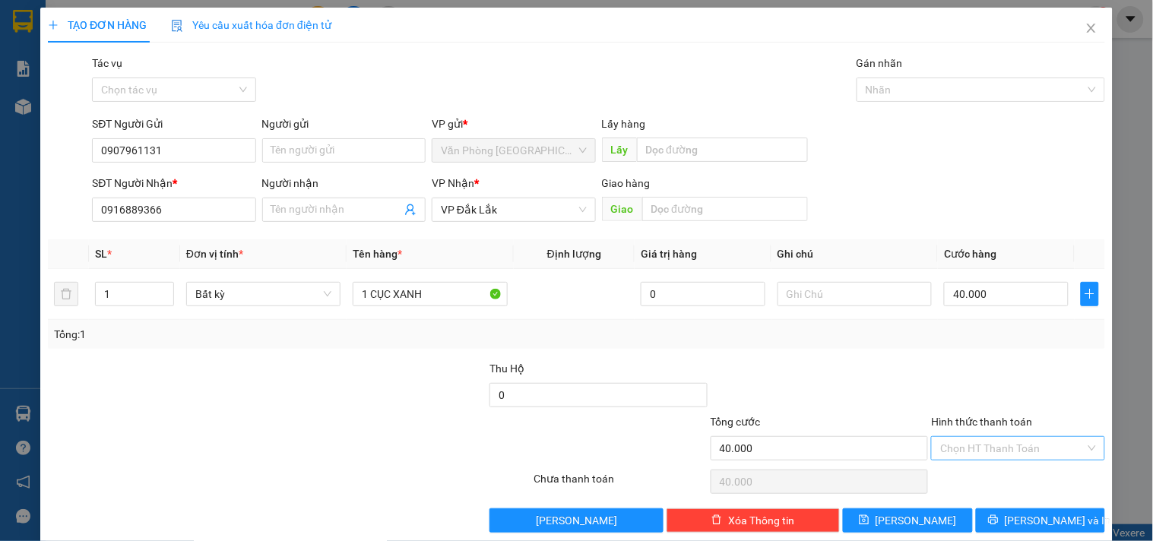
click at [1023, 452] on input "Hình thức thanh toán" at bounding box center [1012, 448] width 144 height 23
click at [976, 366] on div "Tại văn phòng" at bounding box center [1009, 369] width 154 height 17
type input "0"
drag, startPoint x: 1031, startPoint y: 518, endPoint x: 1026, endPoint y: 512, distance: 8.2
click at [1031, 518] on span "Lưu và In" at bounding box center [1058, 520] width 106 height 17
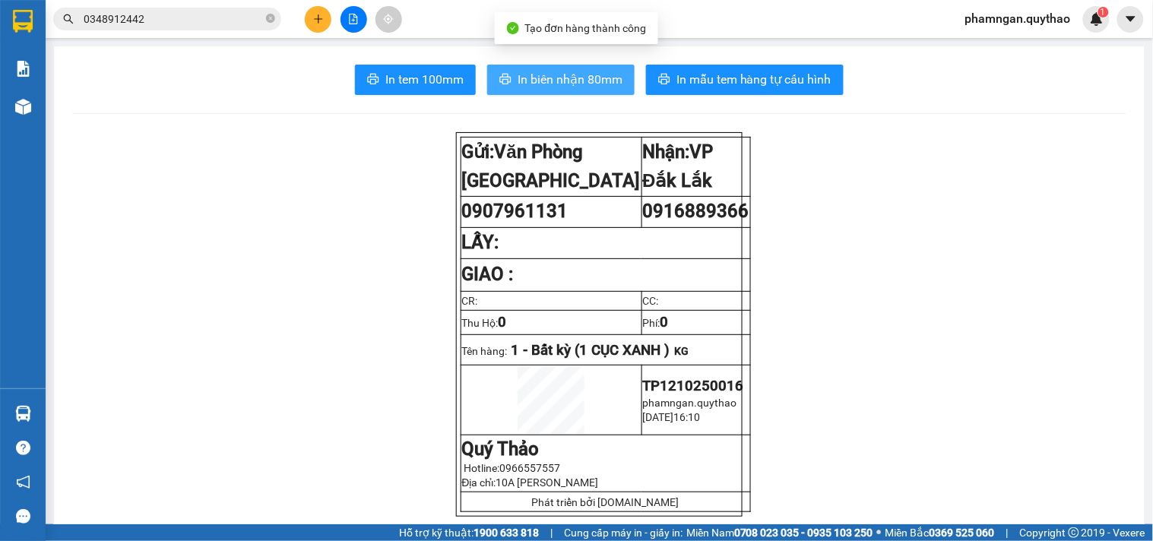
click at [561, 85] on span "In biên nhận 80mm" at bounding box center [570, 79] width 105 height 19
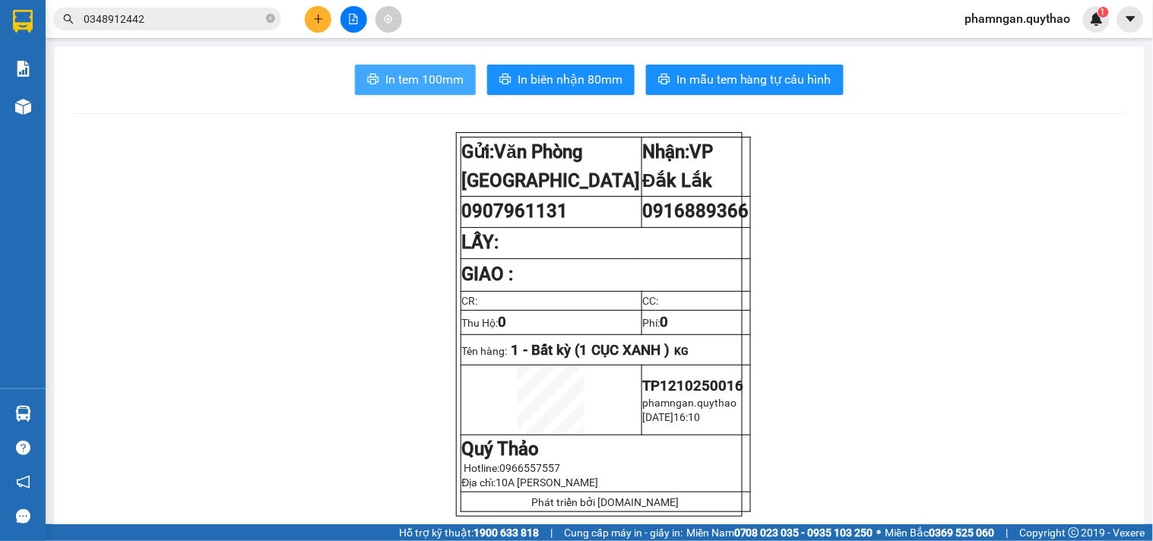
click at [313, 15] on icon "plus" at bounding box center [318, 19] width 11 height 11
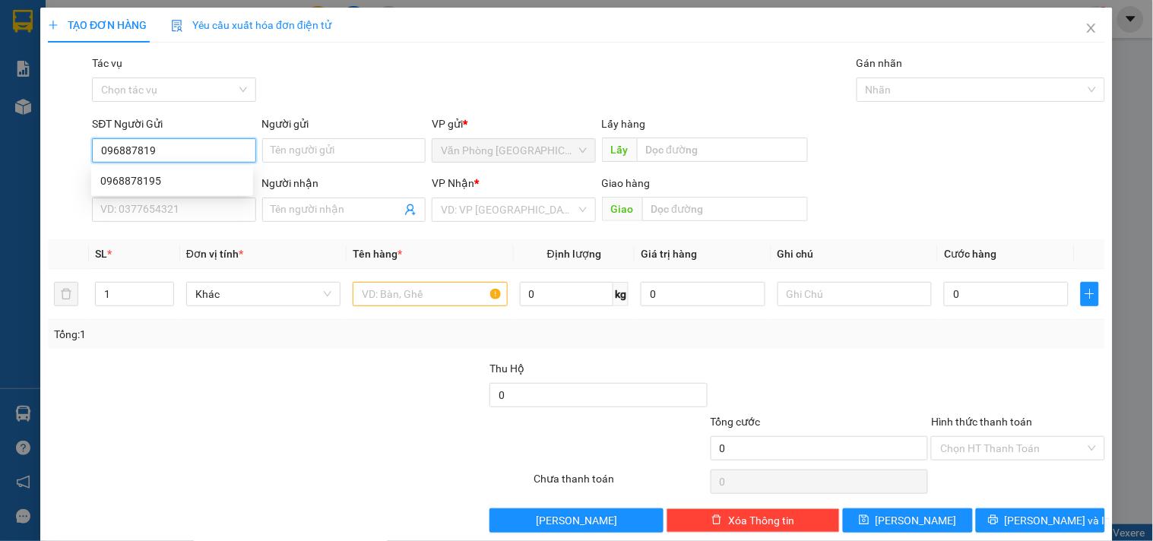
type input "0968878195"
click at [185, 178] on div "0968878195" at bounding box center [172, 181] width 144 height 17
type input "0347131523"
type input "0968878195"
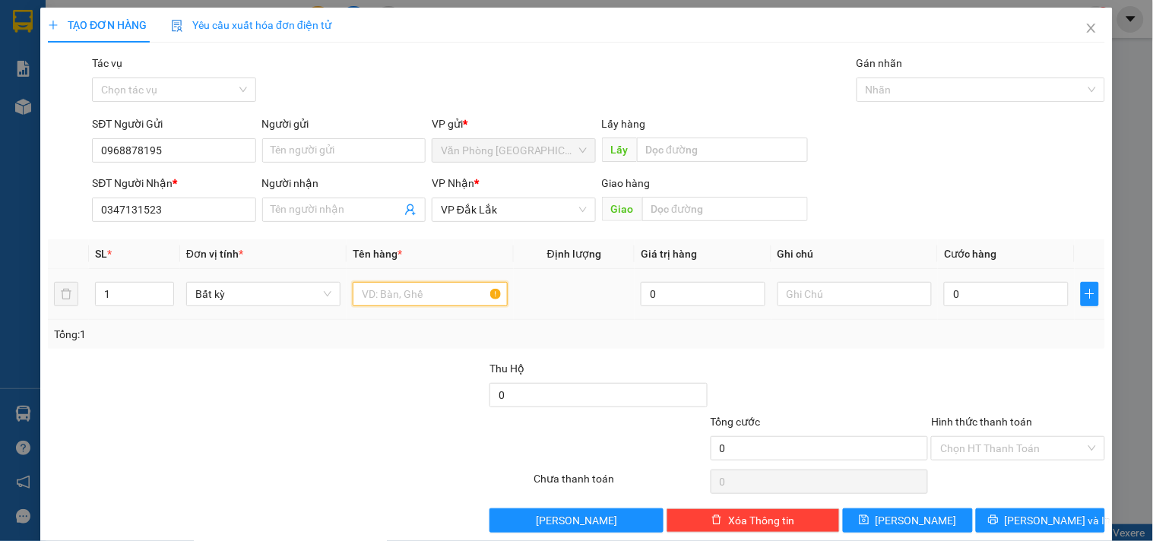
click at [408, 298] on input "text" at bounding box center [430, 294] width 154 height 24
type input "5 THÙNG +2 CỤC"
click at [144, 297] on input "1" at bounding box center [135, 294] width 78 height 23
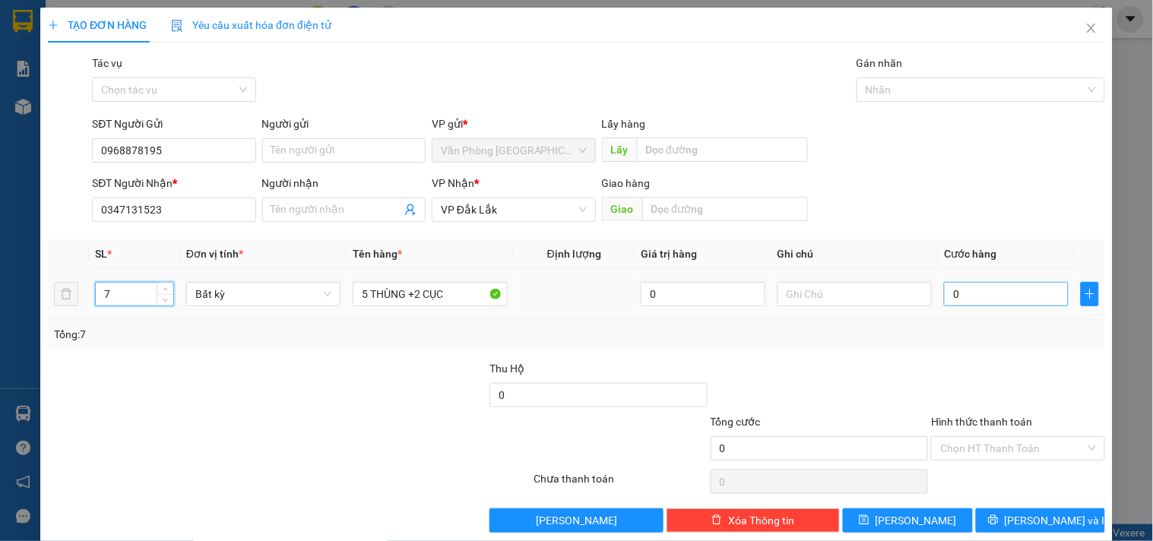
type input "7"
click at [993, 285] on input "0" at bounding box center [1006, 294] width 125 height 24
type input "3"
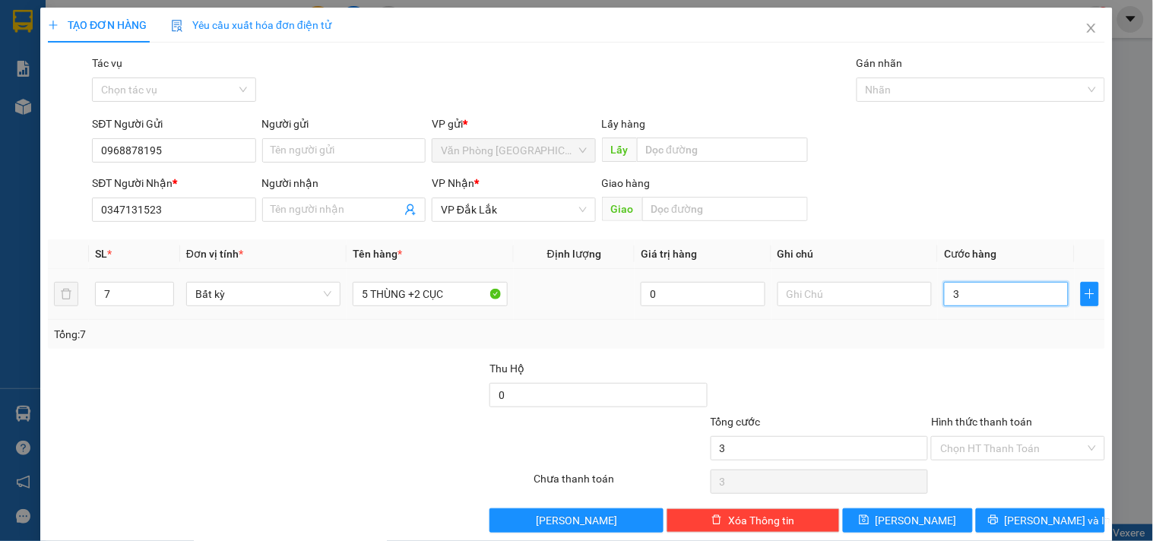
type input "31"
type input "310"
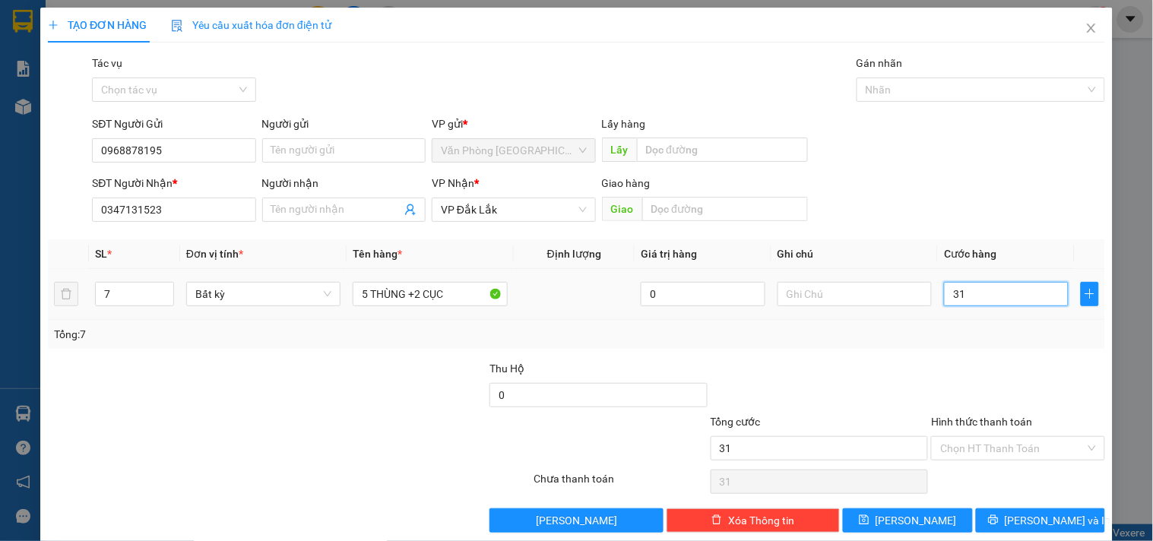
type input "310"
type input "310.000"
drag, startPoint x: 967, startPoint y: 451, endPoint x: 969, endPoint y: 439, distance: 13.1
click at [968, 451] on input "Hình thức thanh toán" at bounding box center [1012, 448] width 144 height 23
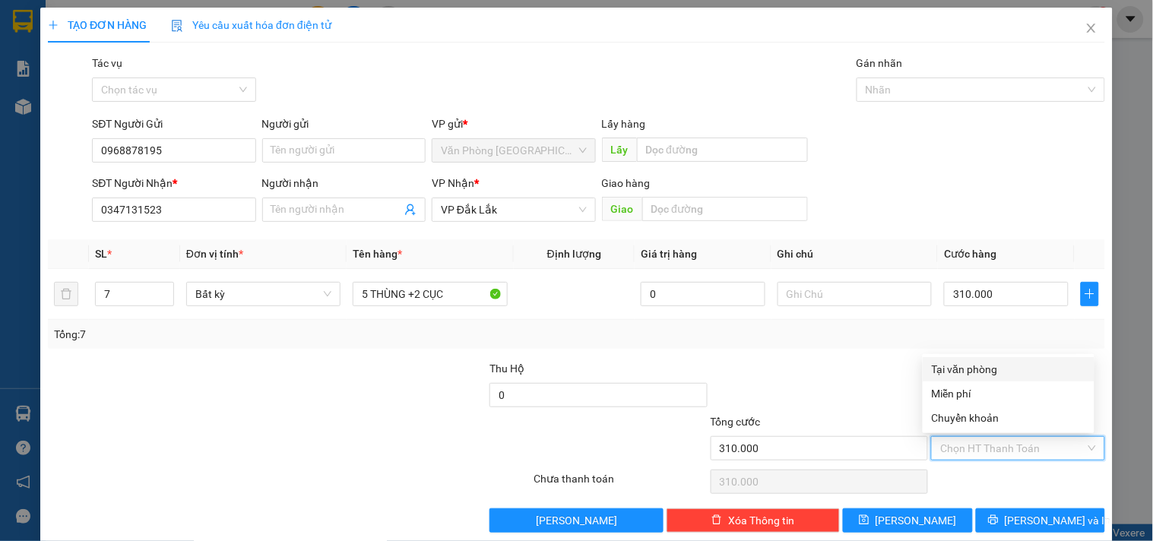
click at [991, 365] on div "Tại văn phòng" at bounding box center [1009, 369] width 154 height 17
type input "0"
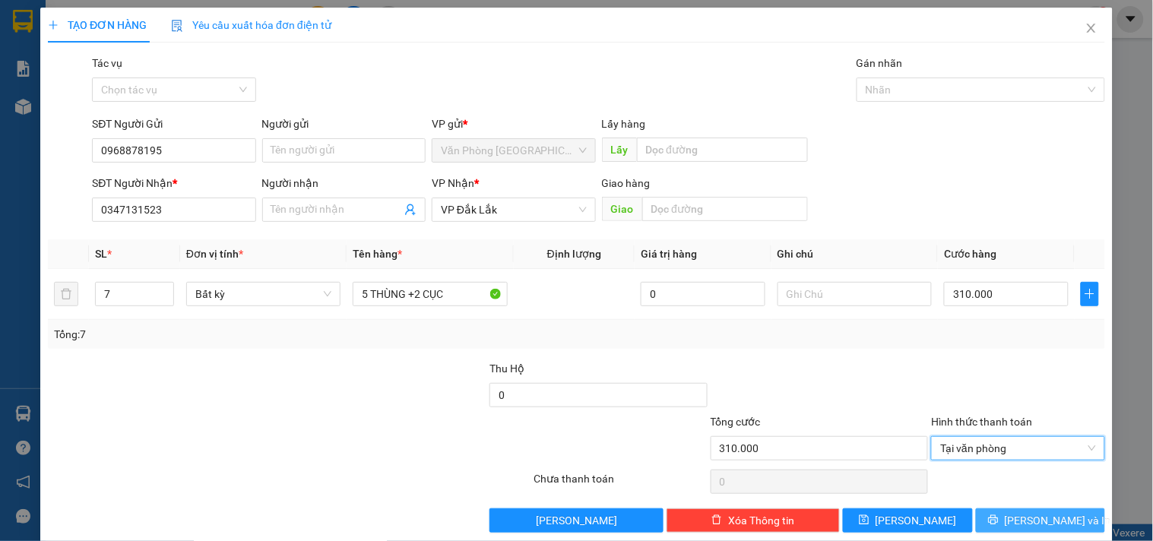
click at [1022, 515] on span "Lưu và In" at bounding box center [1058, 520] width 106 height 17
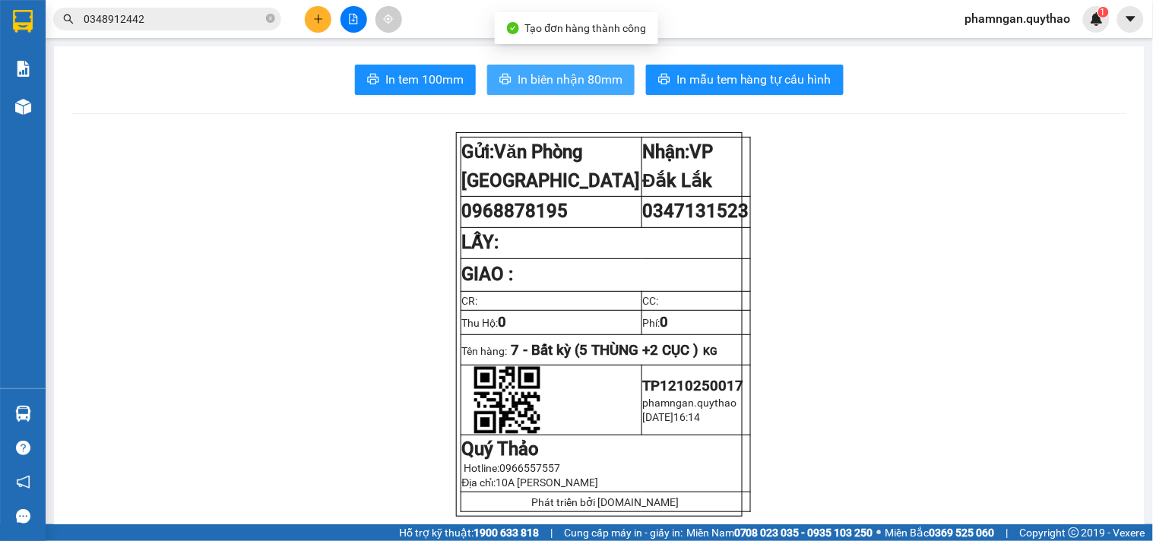
drag, startPoint x: 566, startPoint y: 78, endPoint x: 486, endPoint y: 114, distance: 87.4
click at [566, 79] on span "In biên nhận 80mm" at bounding box center [570, 79] width 105 height 19
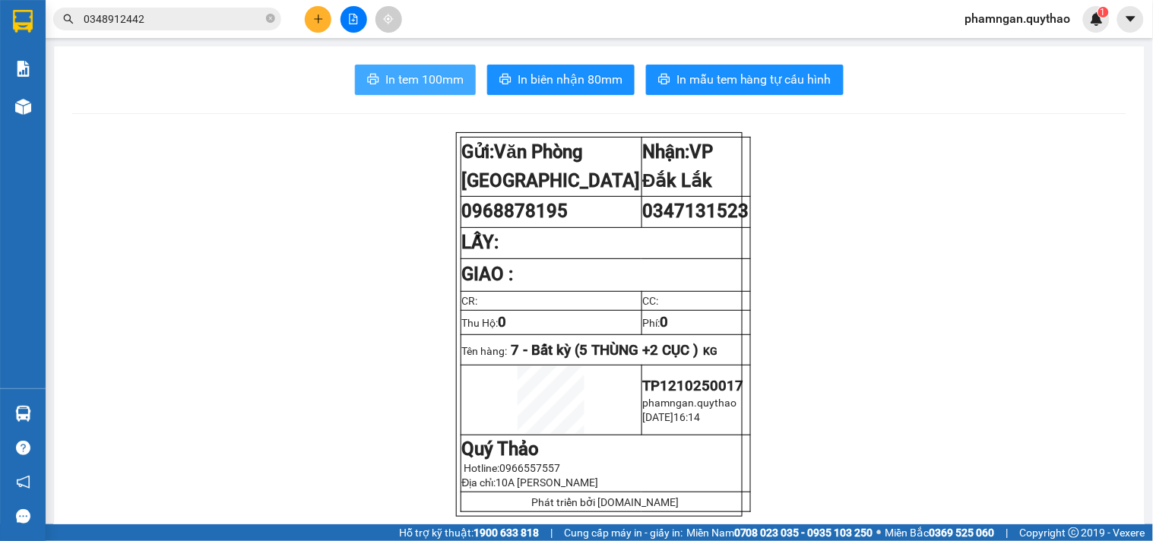
click at [433, 84] on span "In tem 100mm" at bounding box center [424, 79] width 78 height 19
click at [437, 72] on span "In tem 100mm" at bounding box center [424, 79] width 78 height 19
click at [322, 24] on icon "plus" at bounding box center [318, 19] width 11 height 11
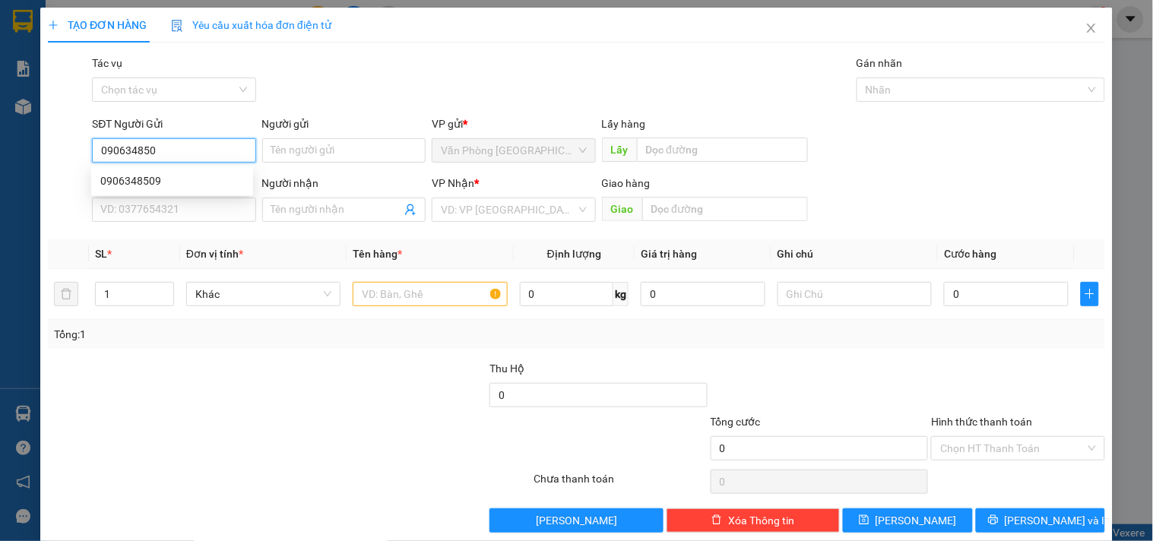
type input "0906348509"
drag, startPoint x: 219, startPoint y: 172, endPoint x: 226, endPoint y: 170, distance: 7.8
click at [220, 173] on div "0906348509" at bounding box center [172, 181] width 144 height 17
type input "0367831945"
type input "0906348509"
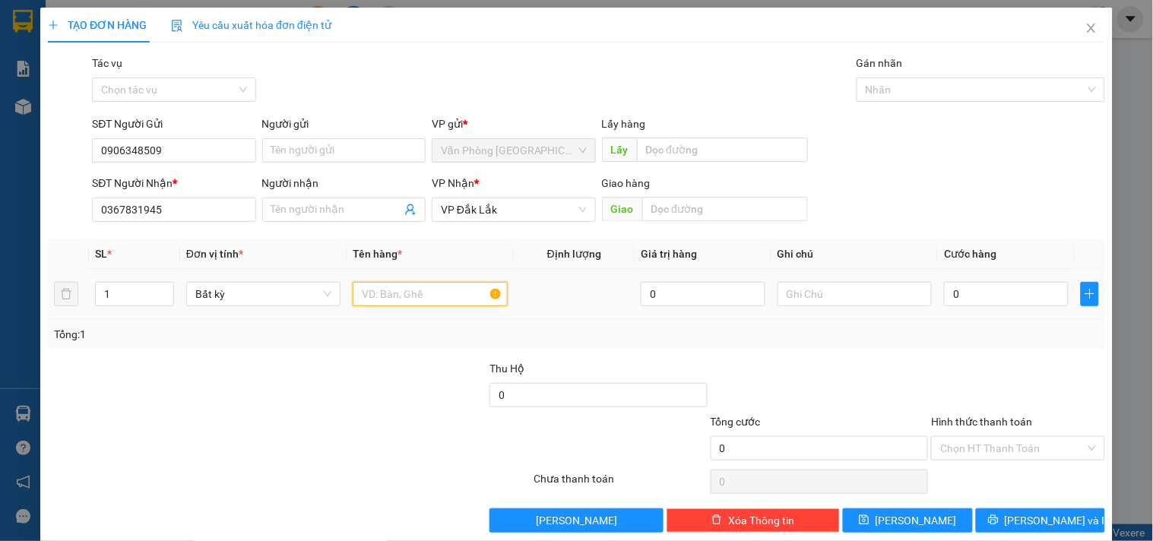
click at [413, 298] on input "text" at bounding box center [430, 294] width 154 height 24
type input "1 KIỆN GIẤY"
click at [970, 302] on input "0" at bounding box center [1006, 294] width 125 height 24
type input "4"
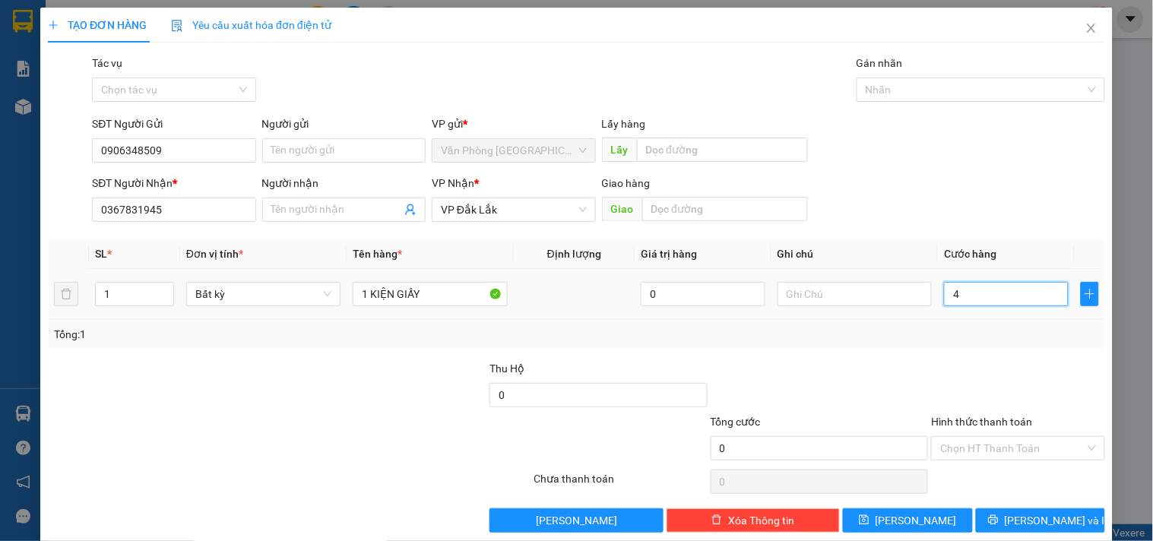
type input "4"
type input "40"
type input "40.000"
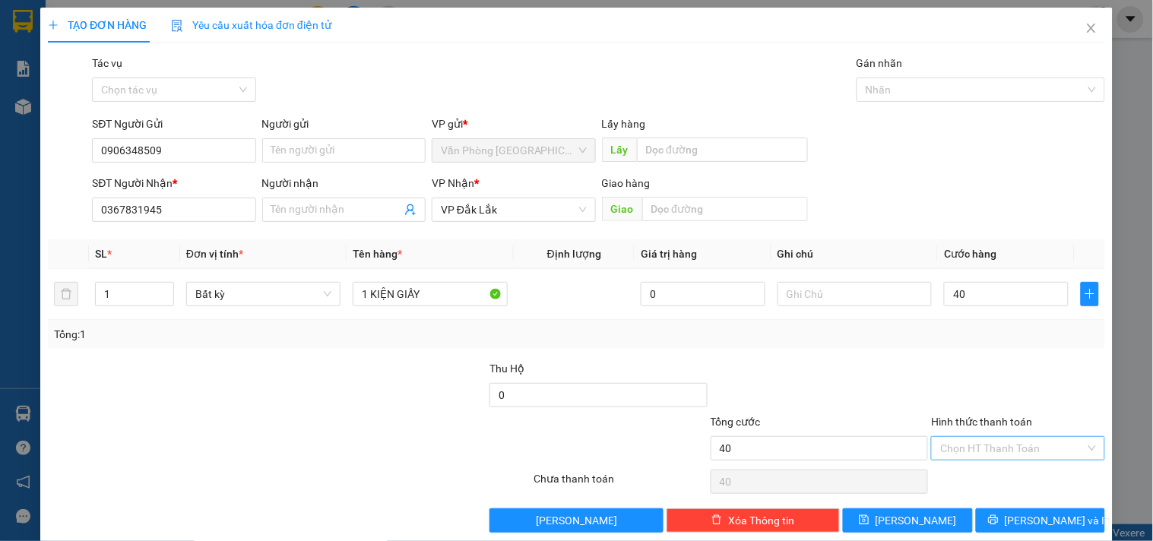
type input "40.000"
drag, startPoint x: 1049, startPoint y: 448, endPoint x: 1007, endPoint y: 399, distance: 64.7
click at [1049, 447] on input "Hình thức thanh toán" at bounding box center [1012, 448] width 144 height 23
click at [987, 360] on div "Tại văn phòng" at bounding box center [1009, 369] width 172 height 24
type input "0"
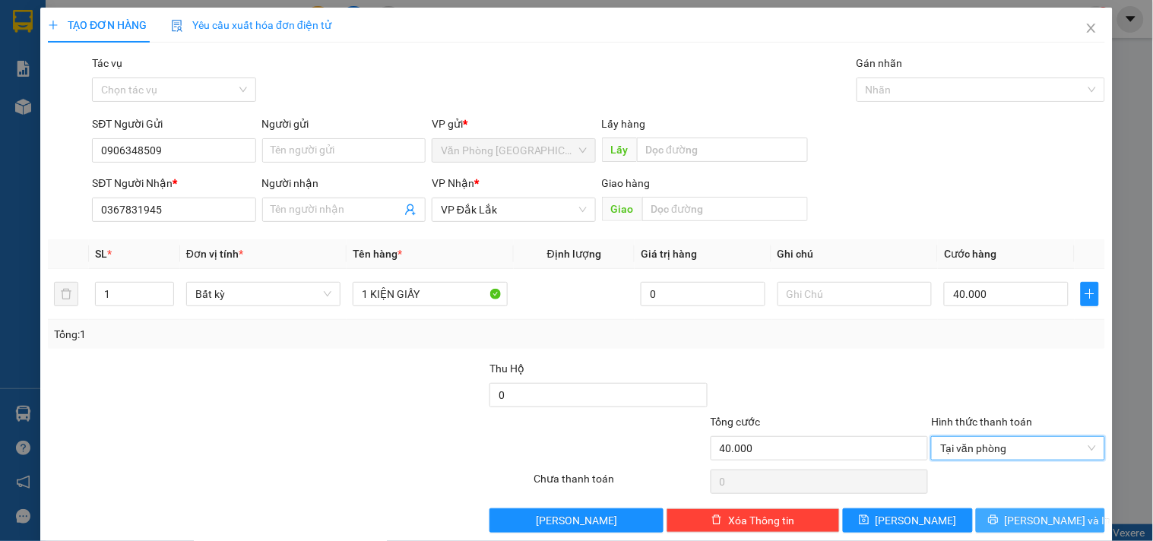
click at [1028, 521] on span "Lưu và In" at bounding box center [1058, 520] width 106 height 17
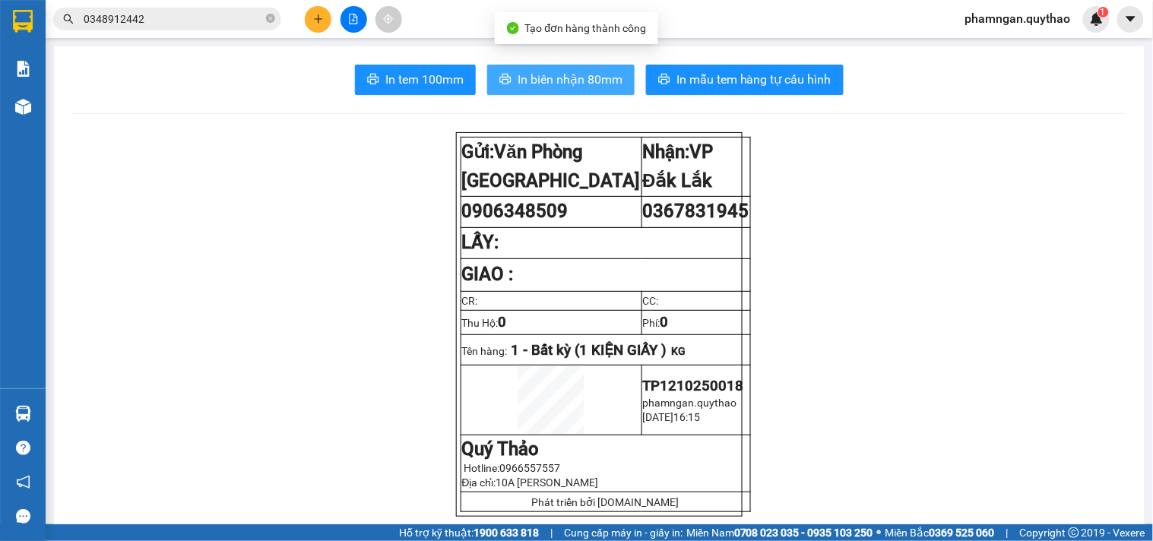
click at [563, 73] on span "In biên nhận 80mm" at bounding box center [570, 79] width 105 height 19
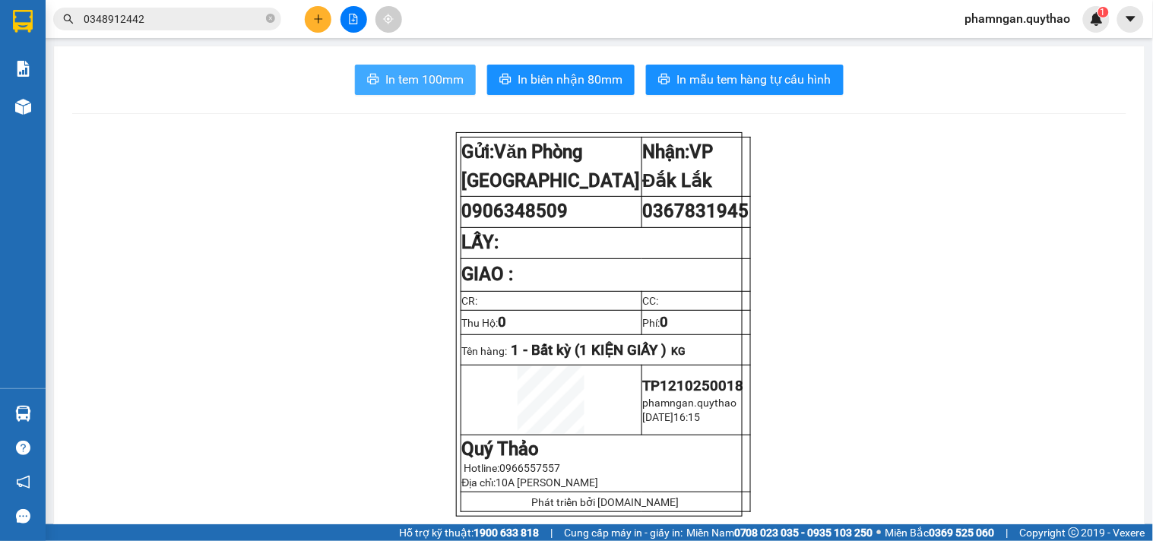
click at [413, 76] on span "In tem 100mm" at bounding box center [424, 79] width 78 height 19
click at [431, 80] on span "In tem 100mm" at bounding box center [424, 79] width 78 height 19
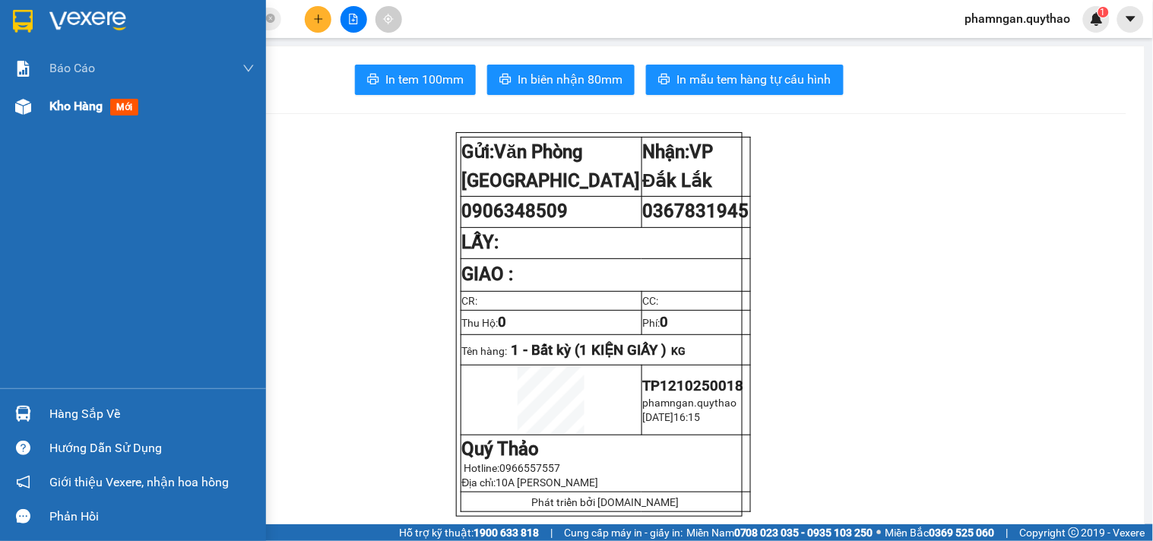
click at [27, 106] on img at bounding box center [23, 107] width 16 height 16
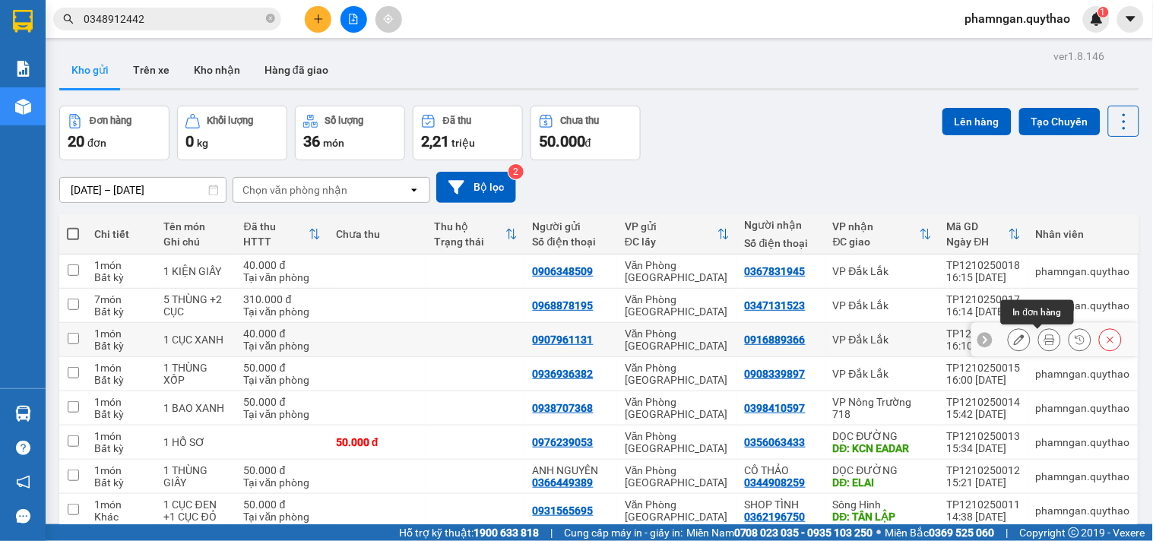
click at [1039, 337] on button at bounding box center [1049, 340] width 21 height 27
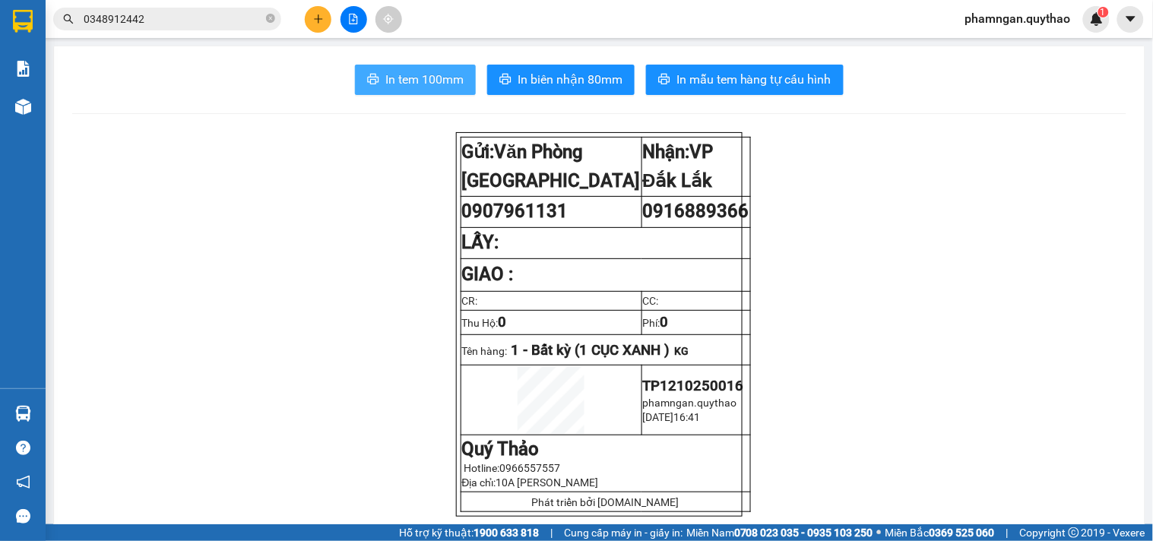
click at [450, 86] on span "In tem 100mm" at bounding box center [424, 79] width 78 height 19
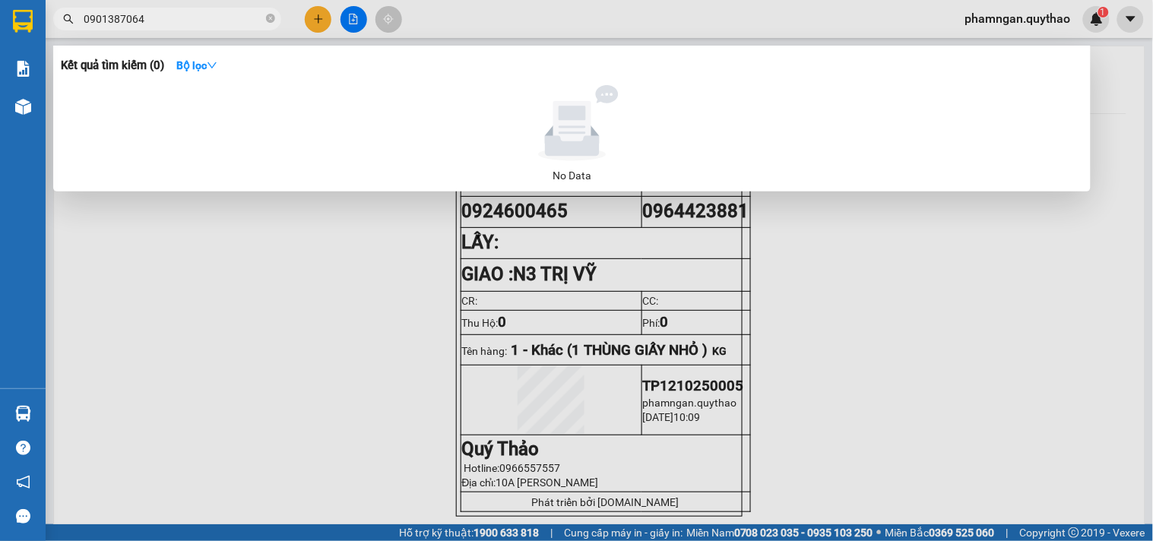
click at [270, 16] on icon "close-circle" at bounding box center [270, 18] width 9 height 9
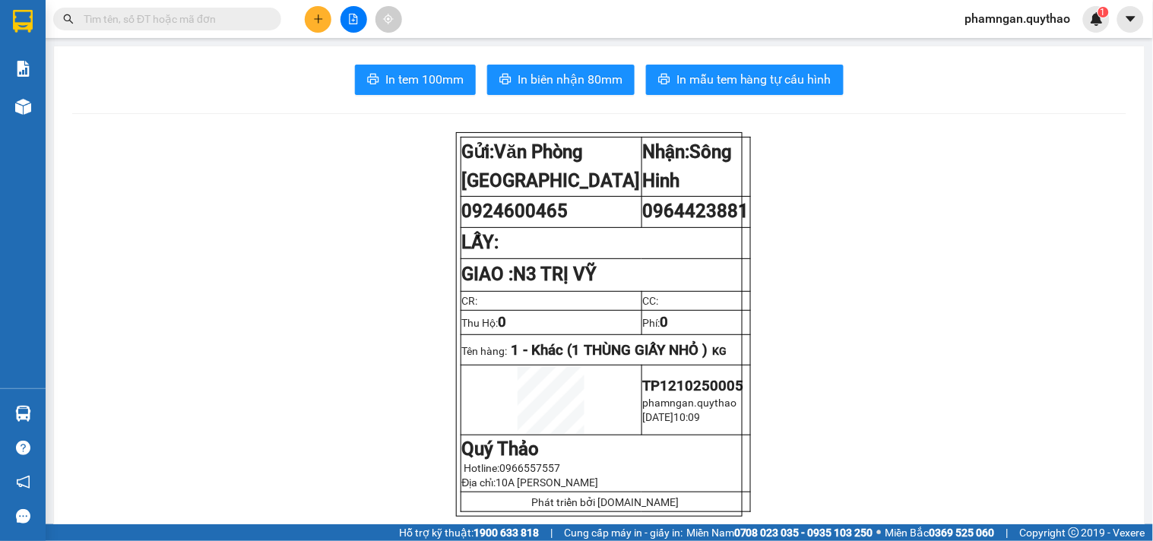
click at [219, 17] on input "text" at bounding box center [173, 19] width 179 height 17
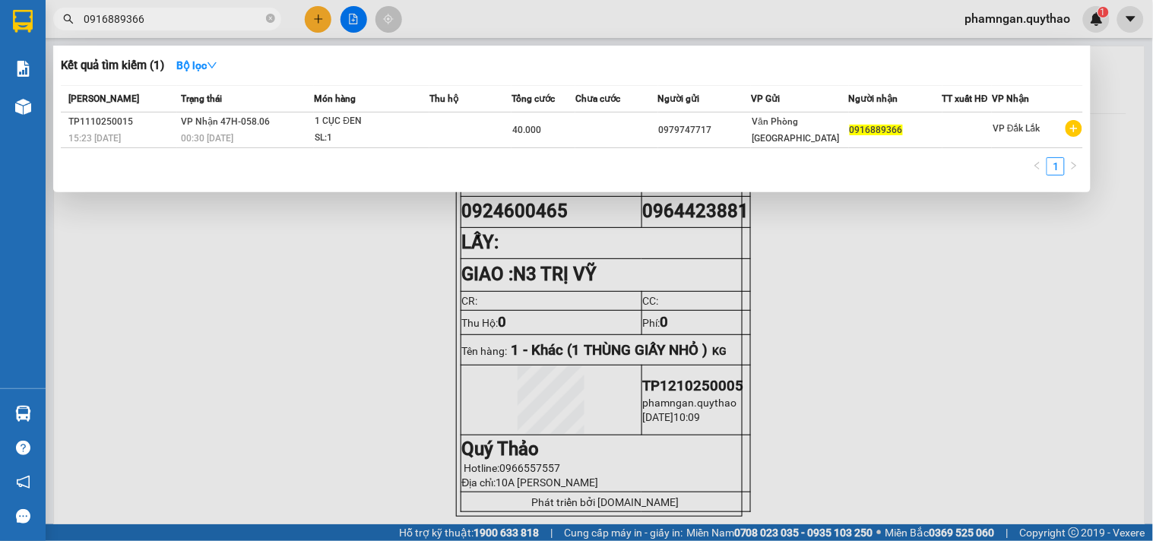
type input "0916889366"
